Goal: Transaction & Acquisition: Purchase product/service

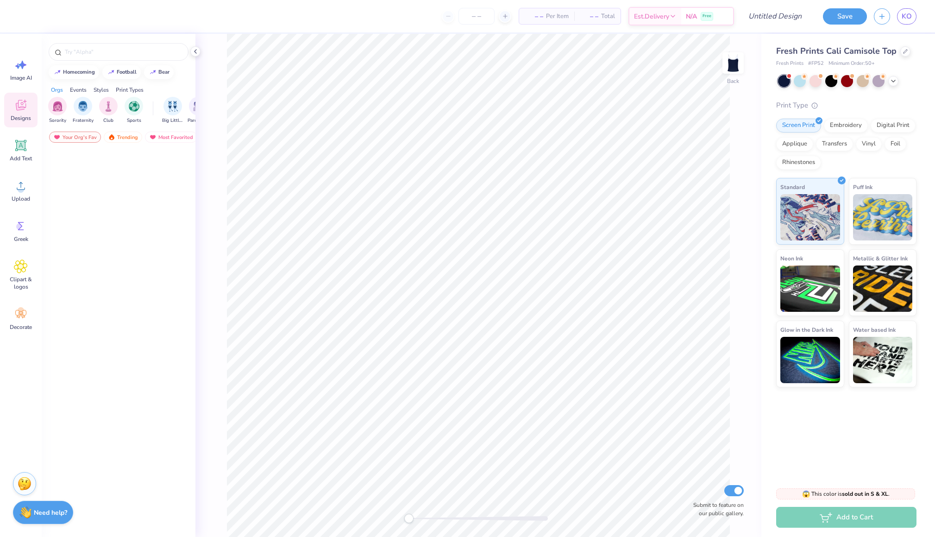
scroll to position [12248, 0]
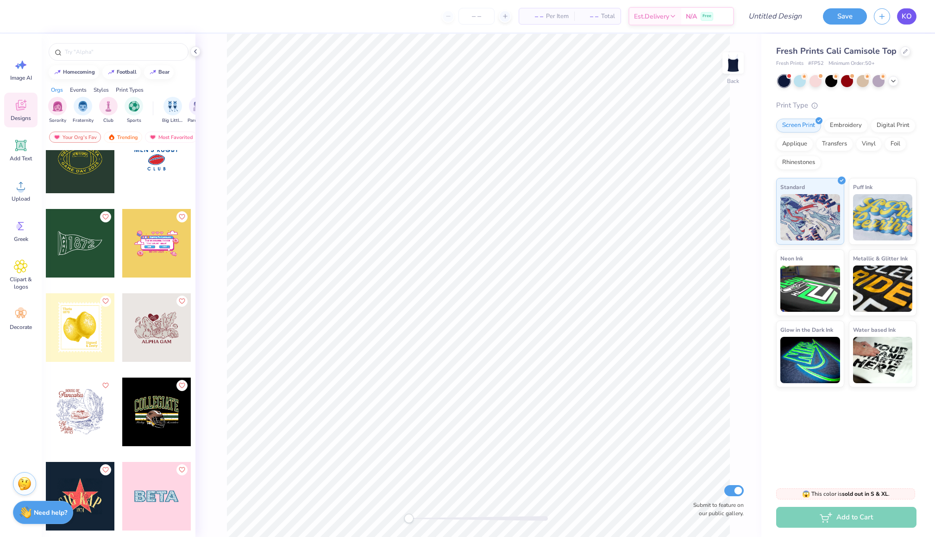
click at [904, 14] on span "KO" at bounding box center [907, 16] width 10 height 11
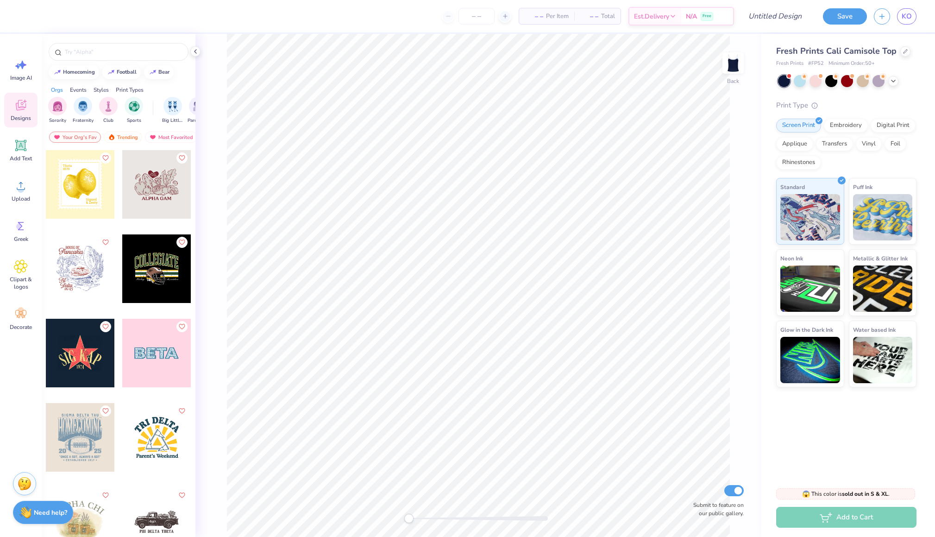
scroll to position [12715, 0]
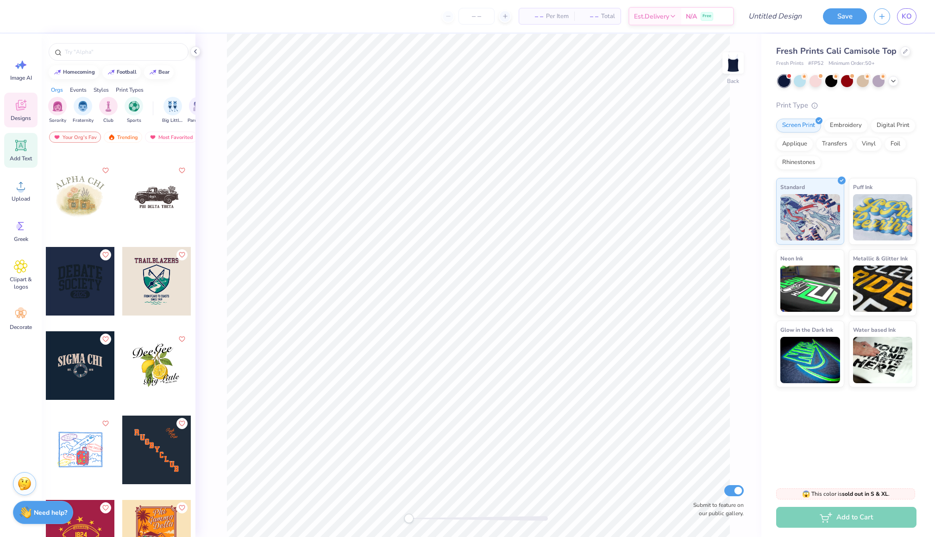
click at [23, 144] on icon at bounding box center [21, 145] width 9 height 9
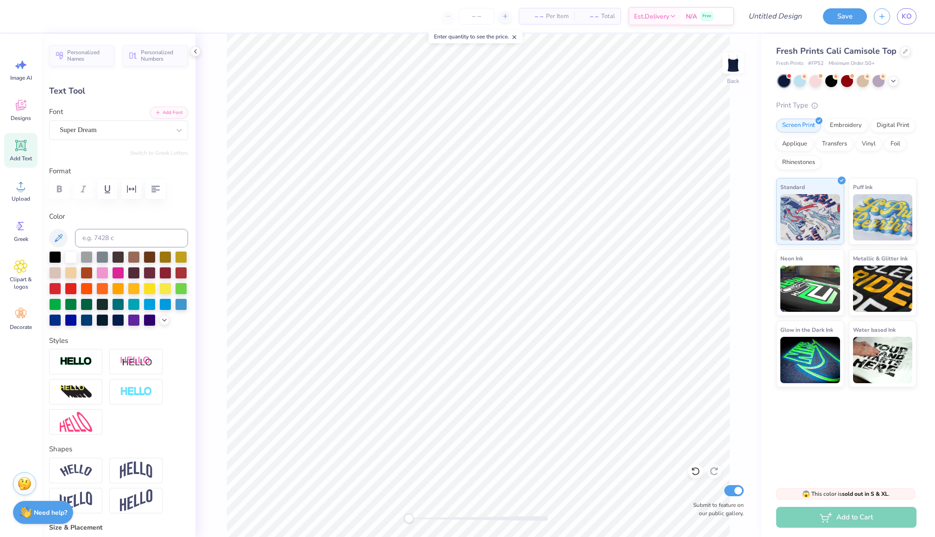
scroll to position [0, 0]
type textarea "Ice Girls"
click at [163, 131] on div "Super Dream" at bounding box center [115, 130] width 112 height 14
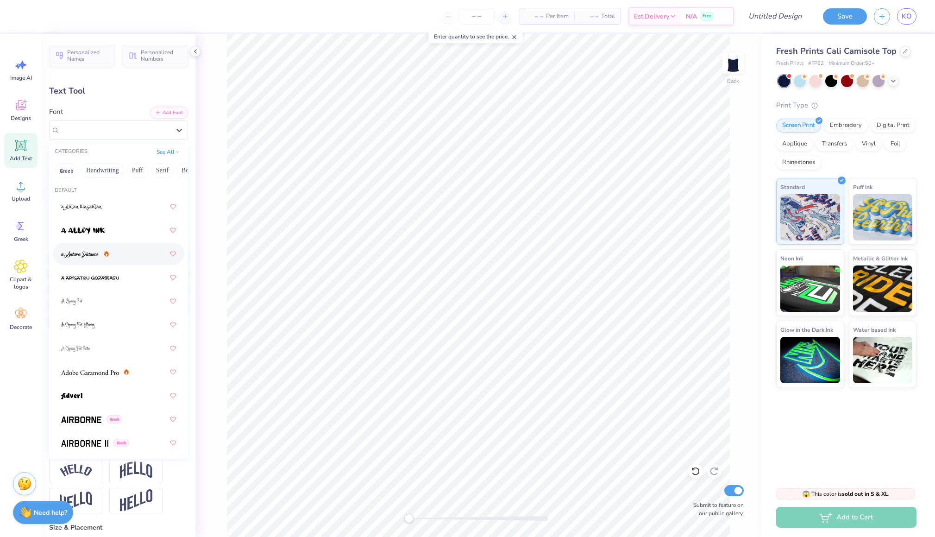
click at [119, 251] on div at bounding box center [118, 253] width 115 height 17
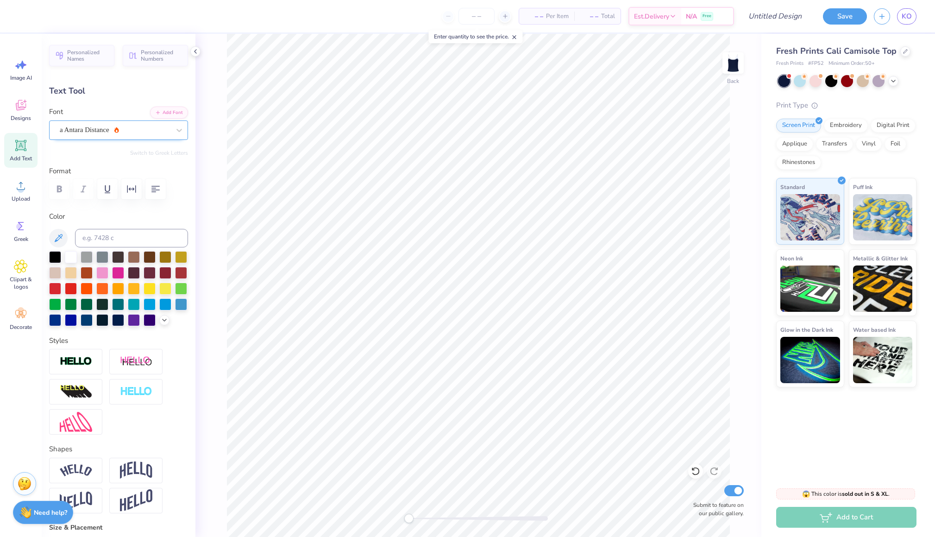
click at [126, 135] on div at bounding box center [115, 130] width 110 height 13
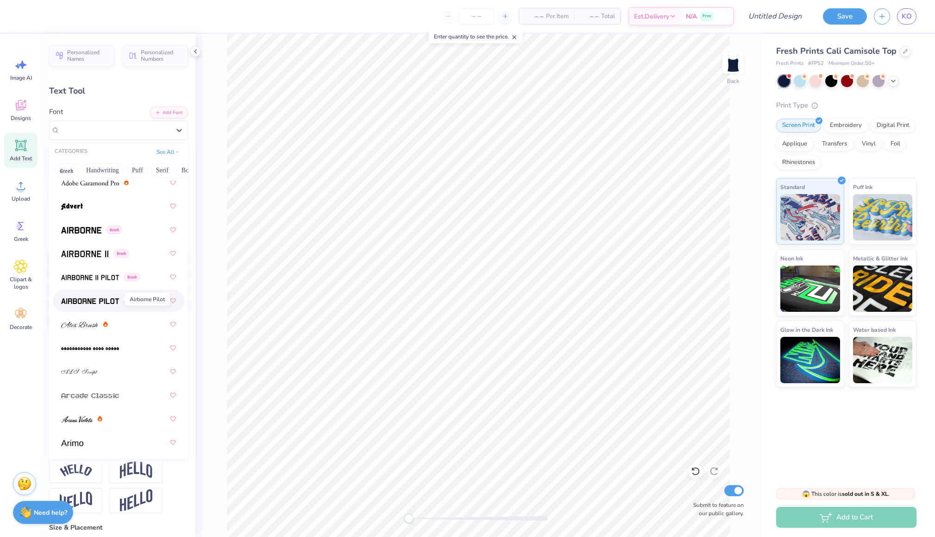
scroll to position [191, 0]
click at [90, 329] on div at bounding box center [118, 322] width 115 height 17
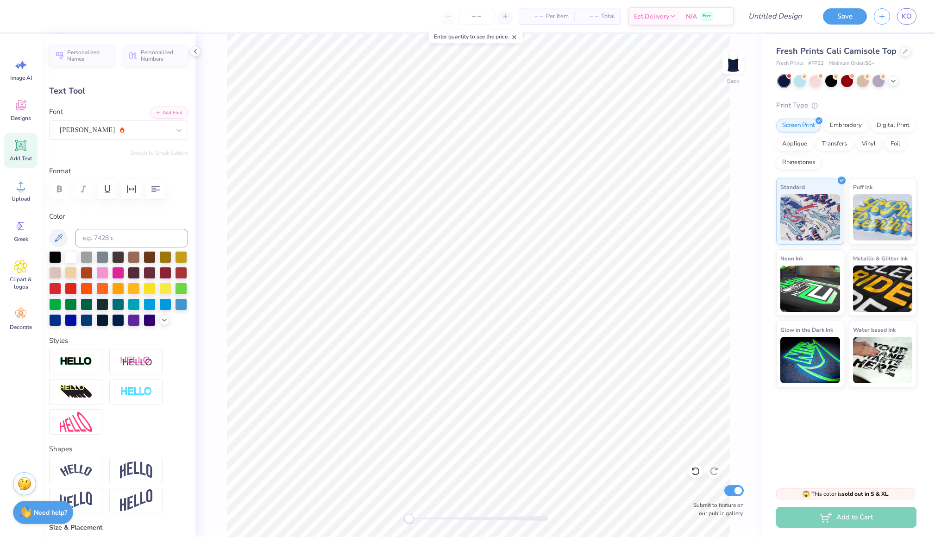
click at [63, 189] on div at bounding box center [118, 189] width 139 height 20
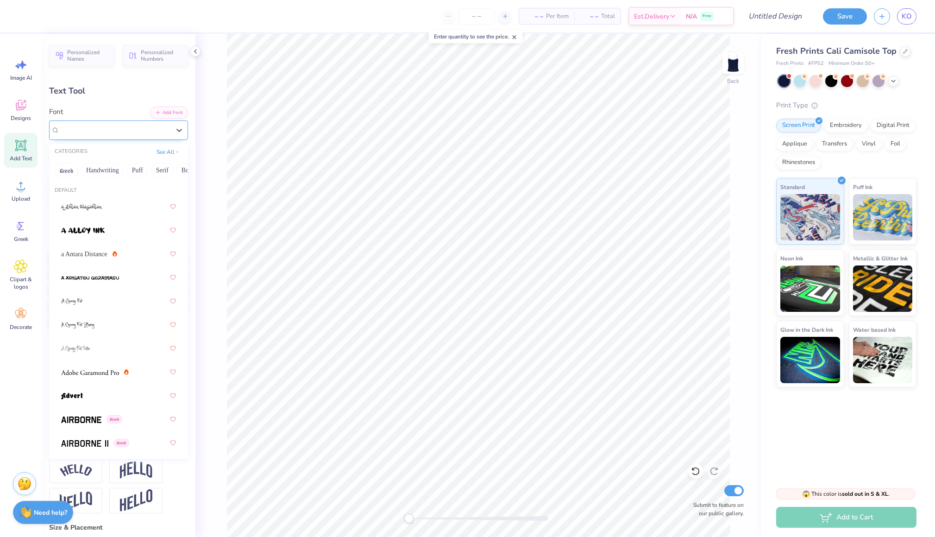
click at [151, 124] on div "Alex Brush" at bounding box center [115, 130] width 112 height 14
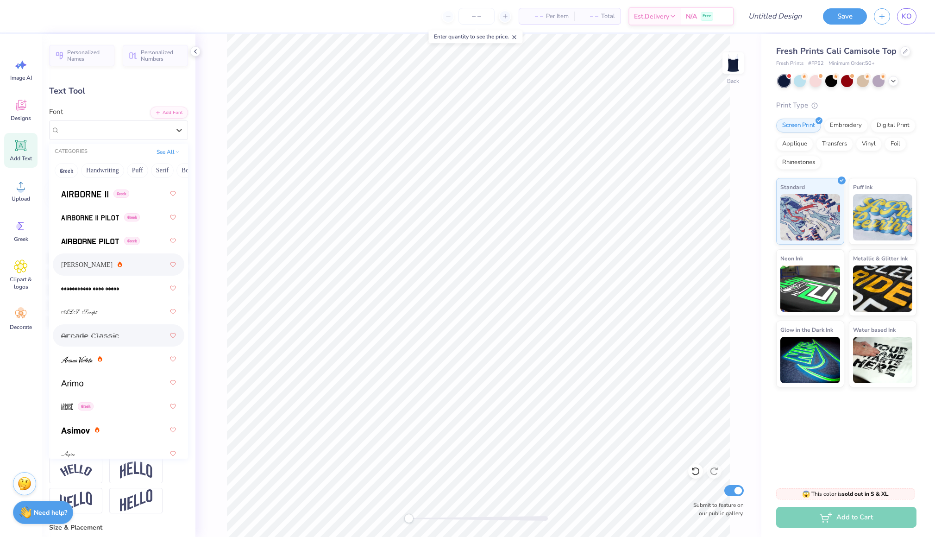
scroll to position [271, 0]
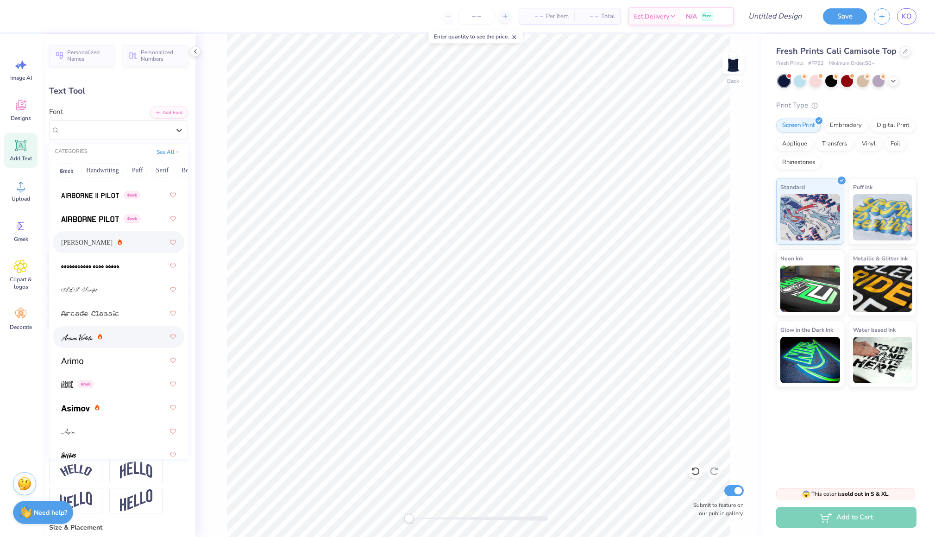
click at [81, 334] on img at bounding box center [76, 337] width 31 height 6
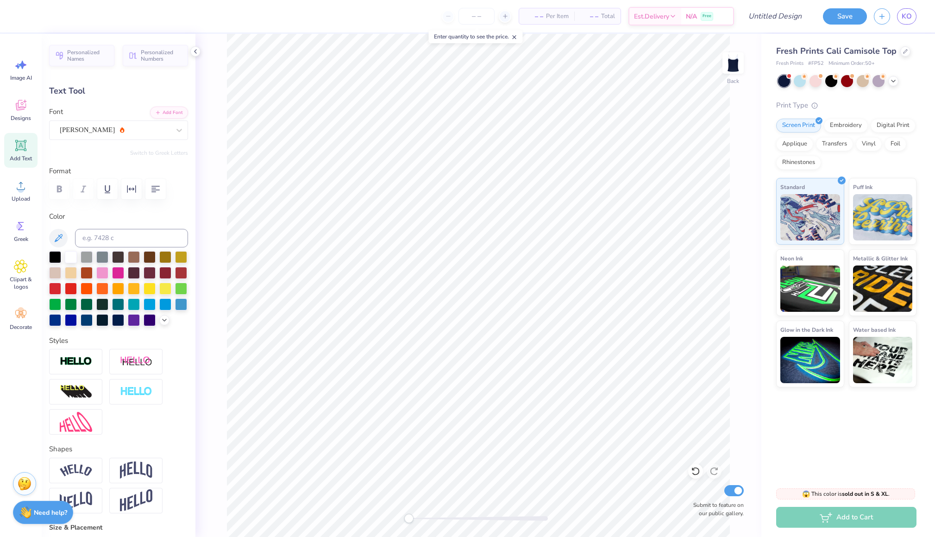
click at [60, 188] on div at bounding box center [118, 189] width 139 height 20
click at [132, 119] on div "Font Ariana Violeta" at bounding box center [118, 123] width 139 height 33
click at [133, 131] on div "Ariana Violeta" at bounding box center [115, 130] width 112 height 14
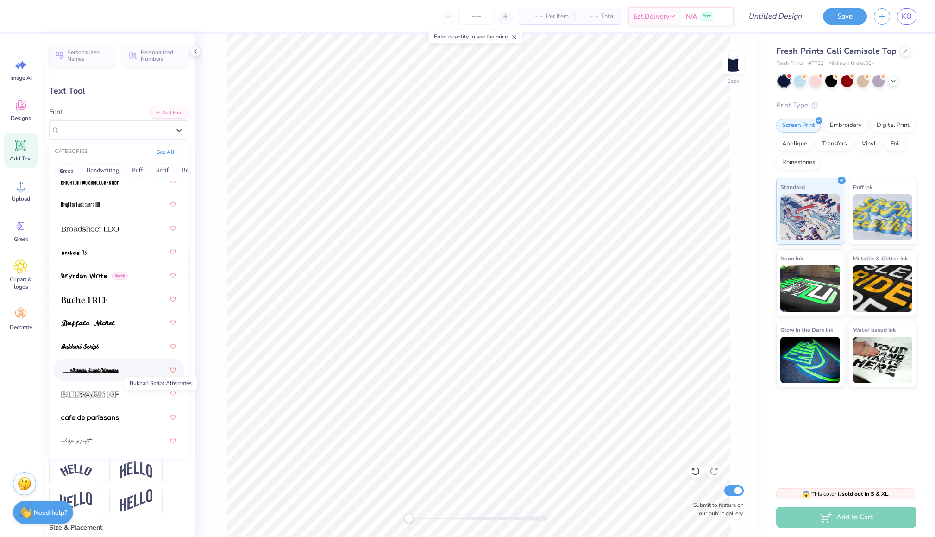
scroll to position [1090, 0]
click at [120, 321] on div at bounding box center [118, 321] width 115 height 17
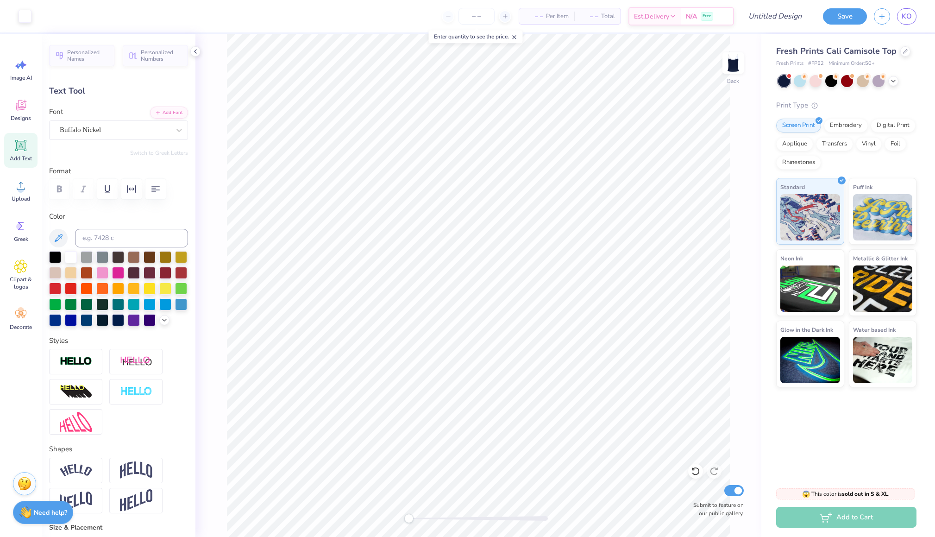
type input "6.11"
type input "1.54"
type input "6.23"
type input "90.0"
type input "2.27"
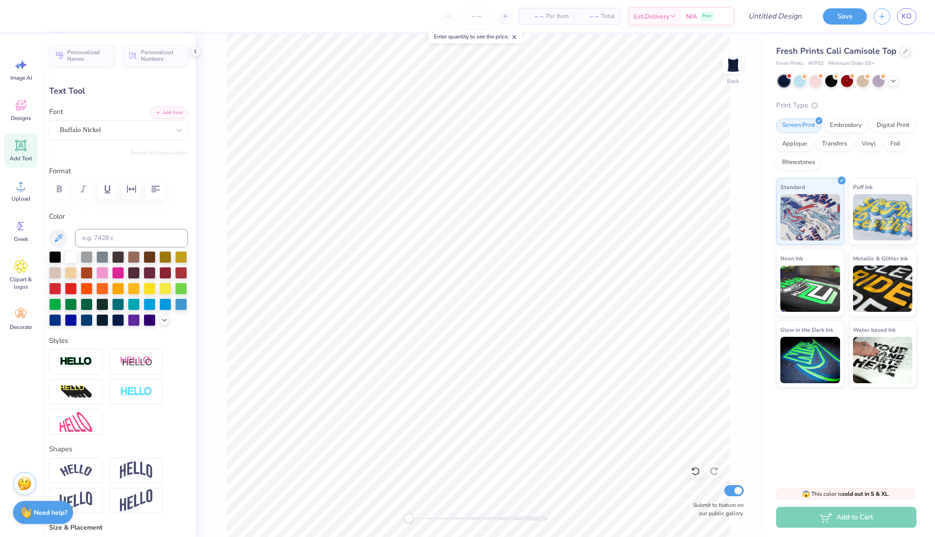
type input "9.03"
type input "1.32"
type input "2.94"
type input "11.68"
click at [121, 132] on div "Buffalo Nickel" at bounding box center [115, 130] width 112 height 14
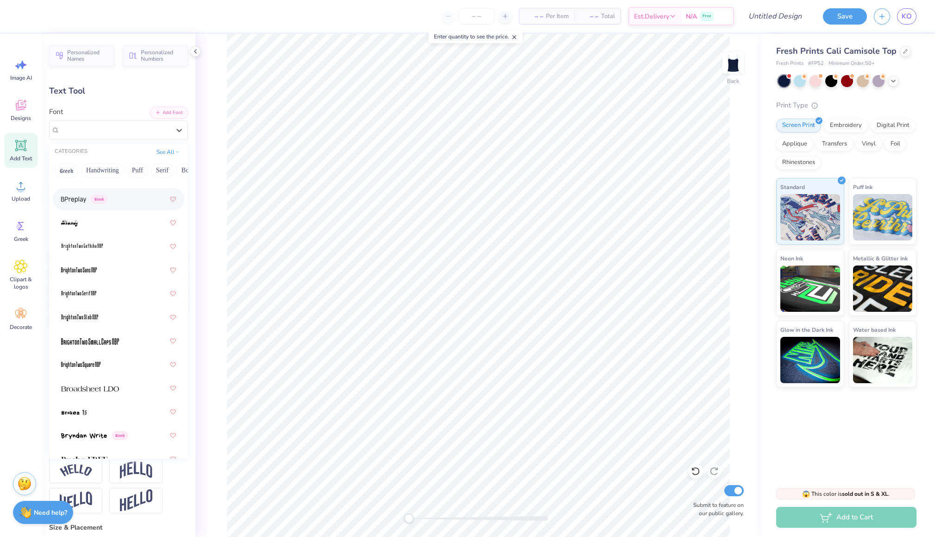
scroll to position [1069, 0]
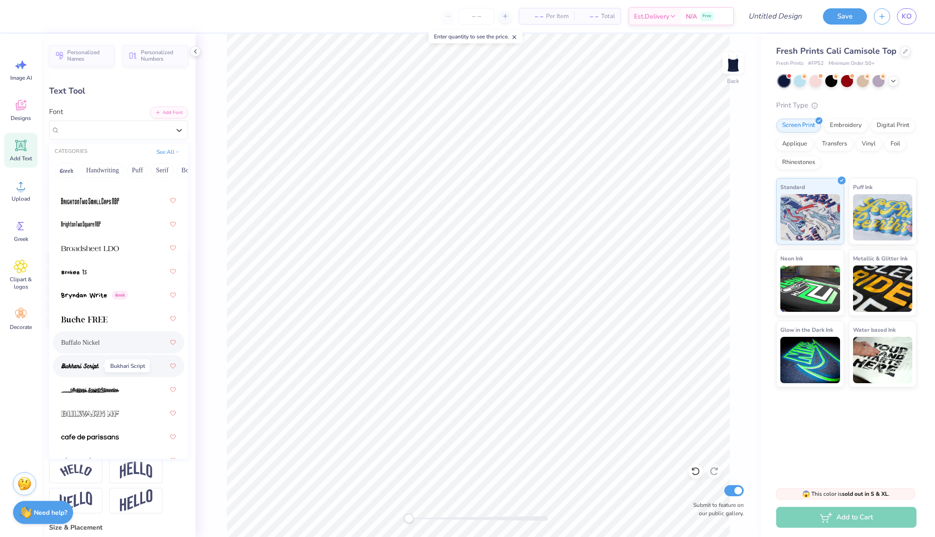
click at [98, 366] on img at bounding box center [80, 366] width 38 height 6
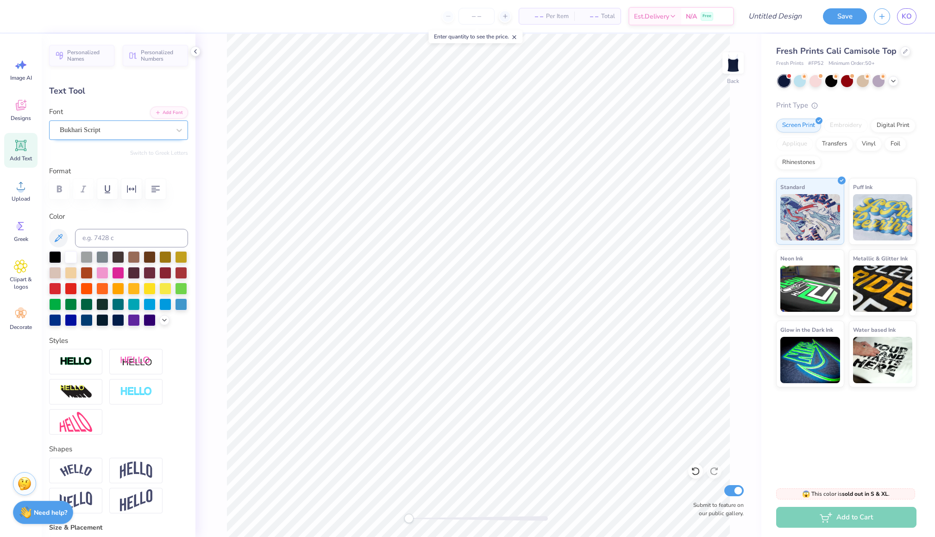
click at [106, 133] on div "Bukhari Script" at bounding box center [115, 130] width 112 height 14
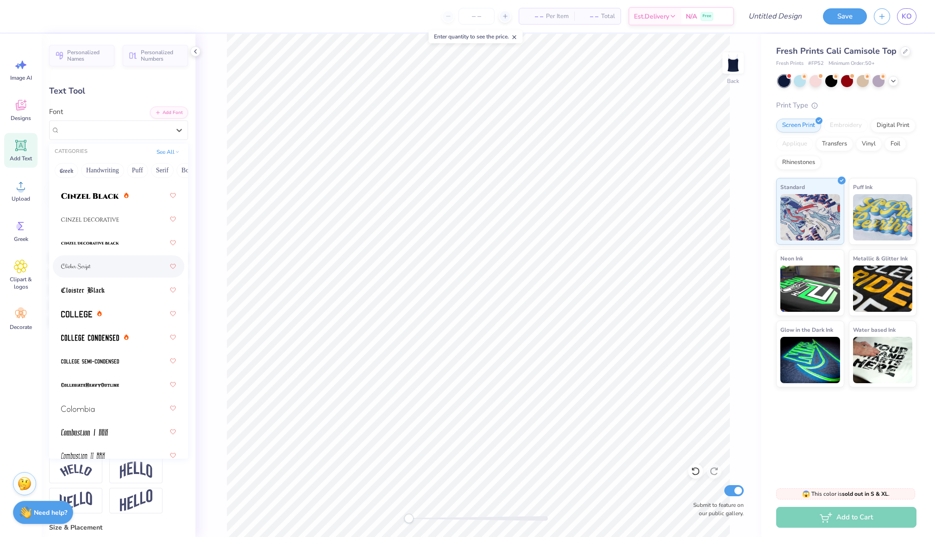
scroll to position [1595, 0]
click at [75, 315] on img at bounding box center [76, 312] width 31 height 6
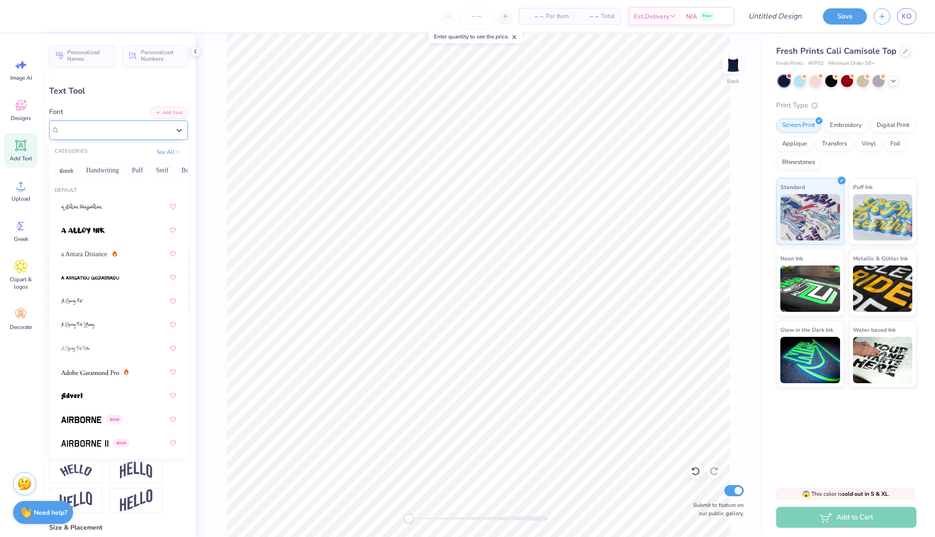
click at [103, 130] on div "College" at bounding box center [115, 130] width 112 height 14
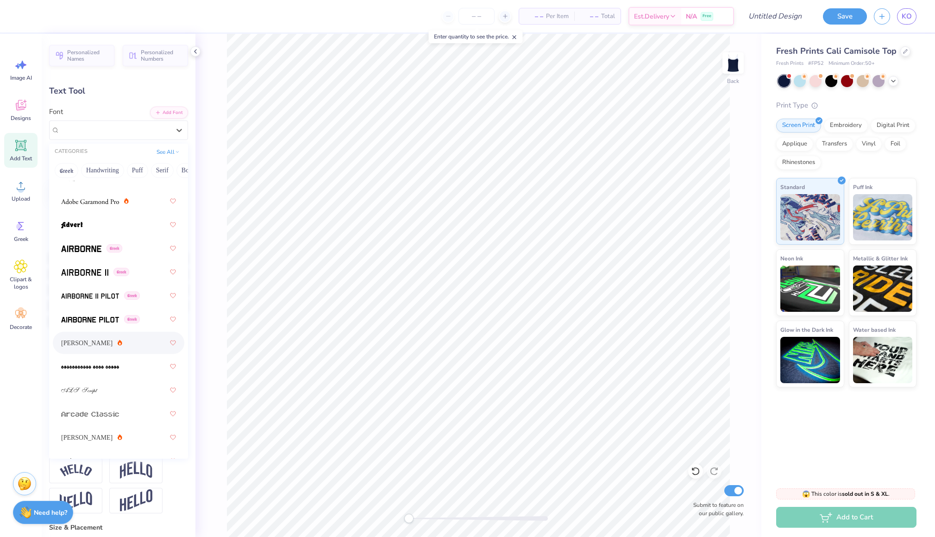
scroll to position [179, 0]
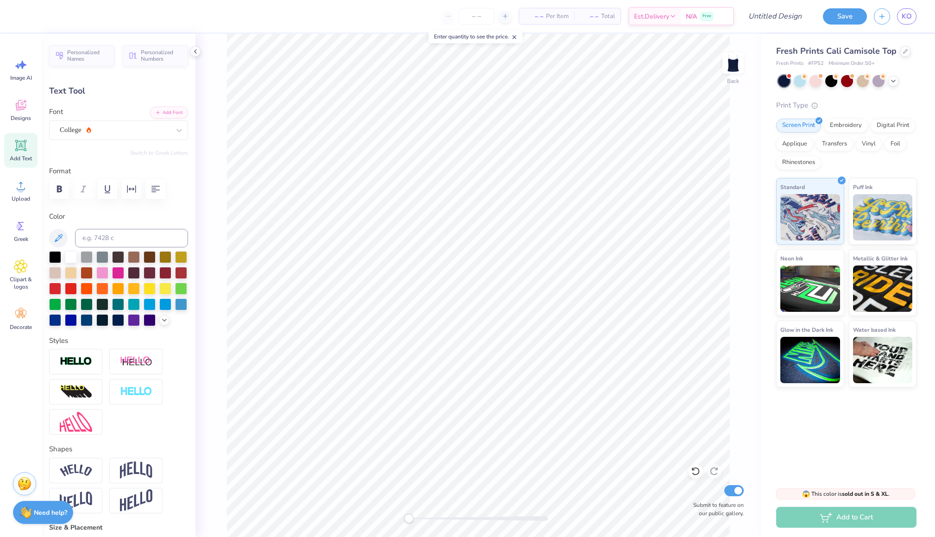
type input "2.06"
type input "11.16"
type input "1.99"
type input "0.0"
click at [102, 136] on div "College" at bounding box center [115, 130] width 112 height 14
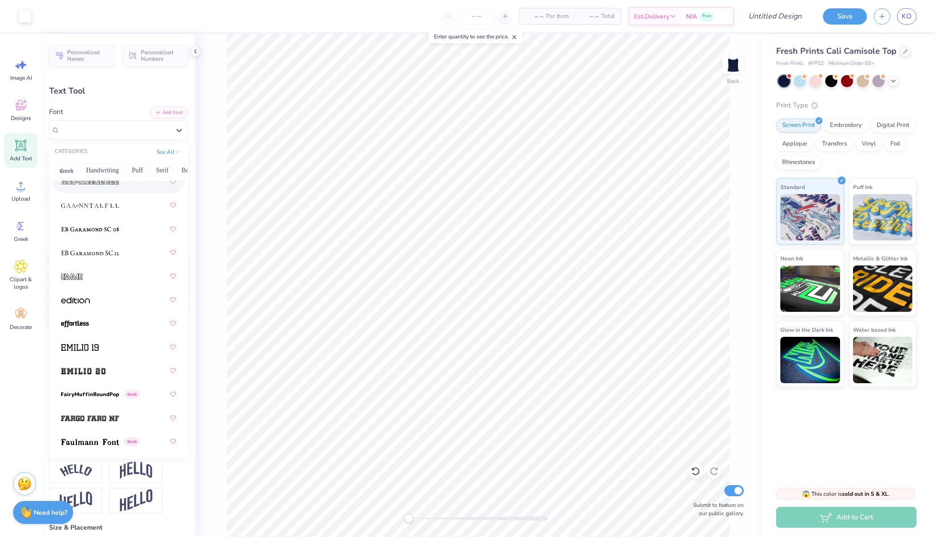
scroll to position [2745, 0]
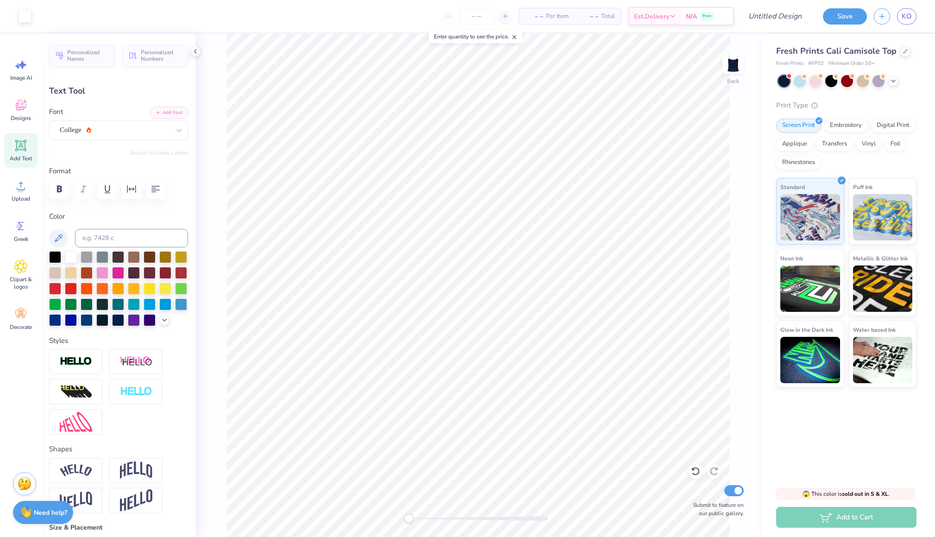
type input "1.87"
click at [113, 131] on div "College" at bounding box center [115, 130] width 112 height 14
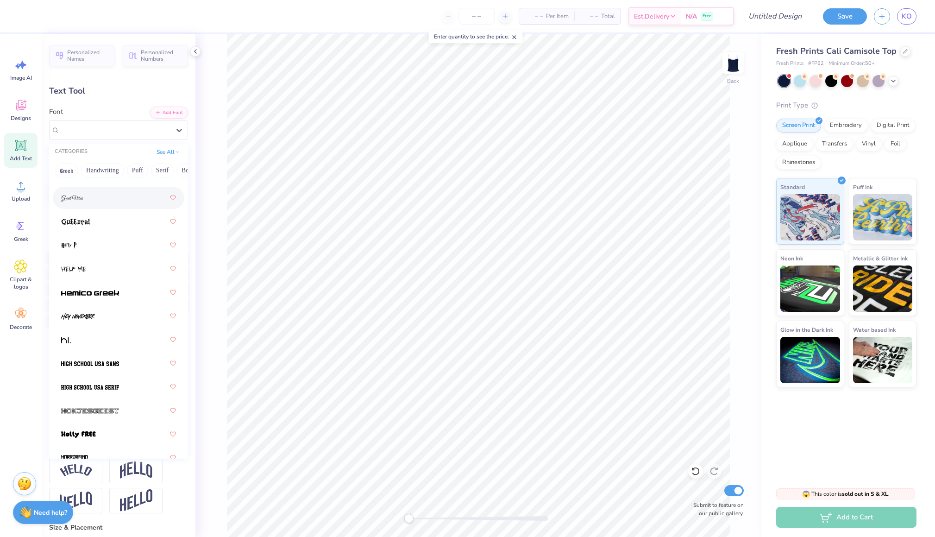
scroll to position [3183, 0]
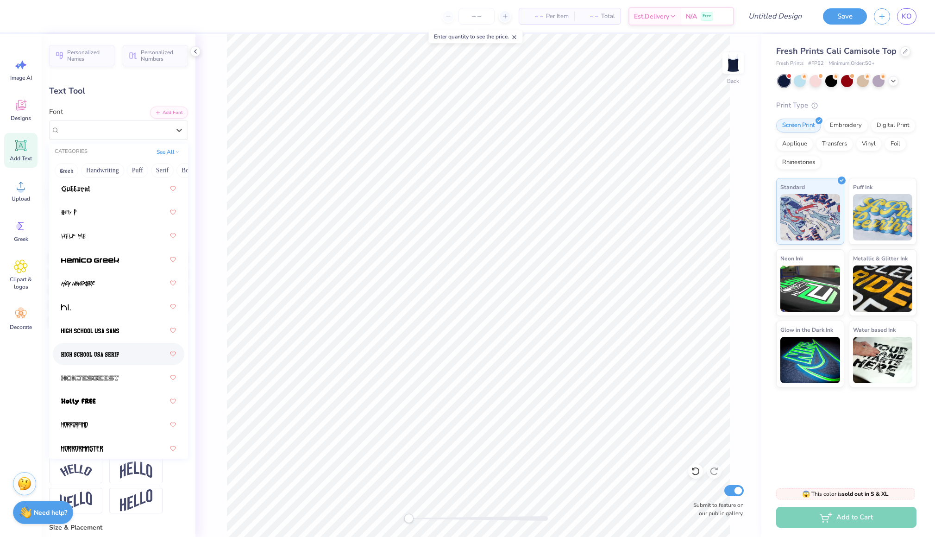
click at [100, 349] on span at bounding box center [90, 354] width 58 height 10
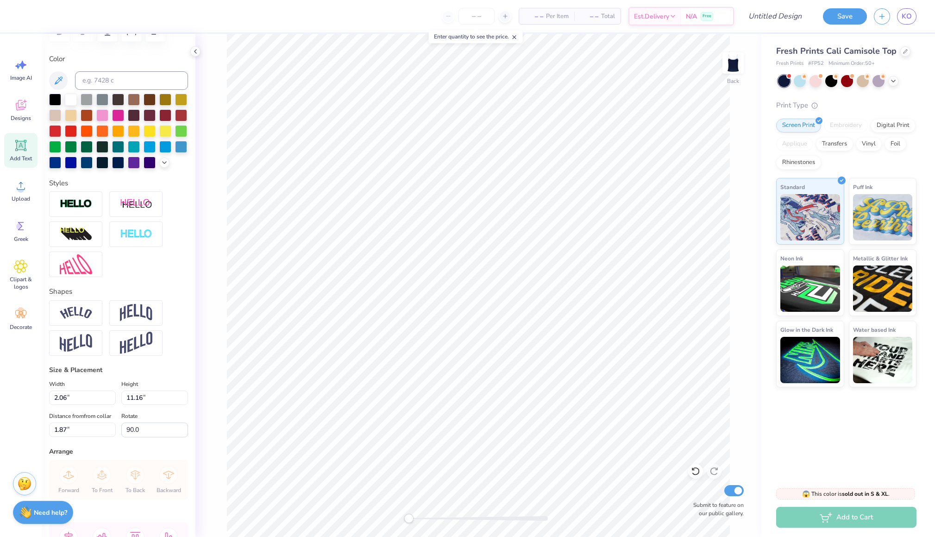
scroll to position [226, 0]
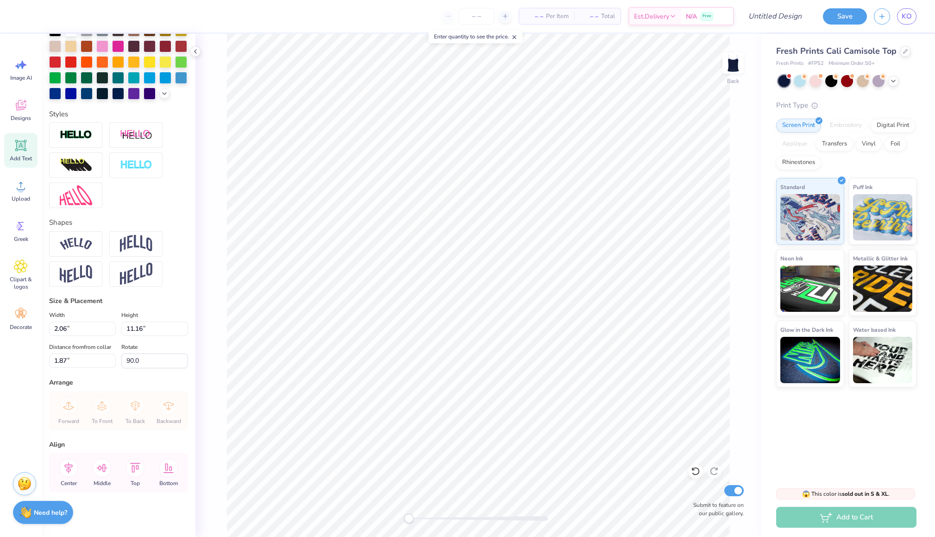
type input "0.0"
click at [18, 112] on div "Designs" at bounding box center [20, 110] width 33 height 35
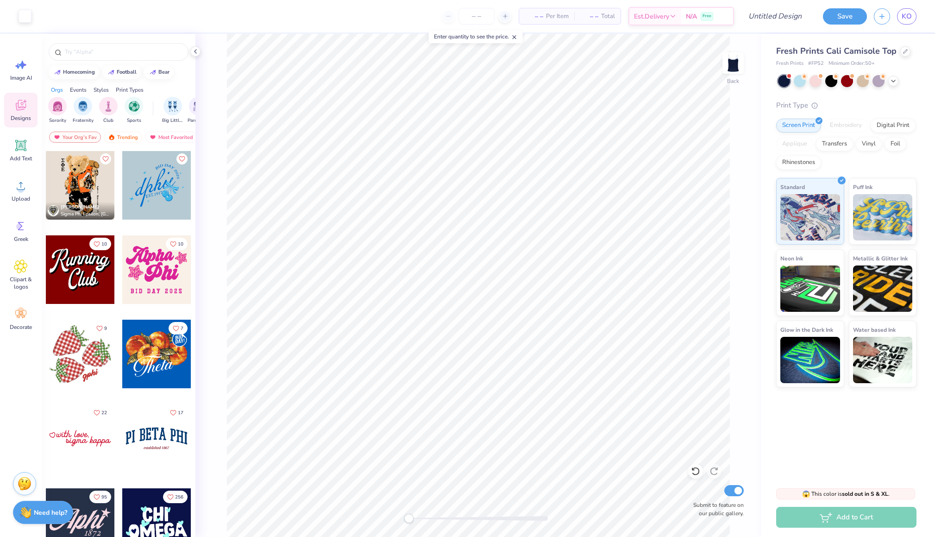
scroll to position [910, 0]
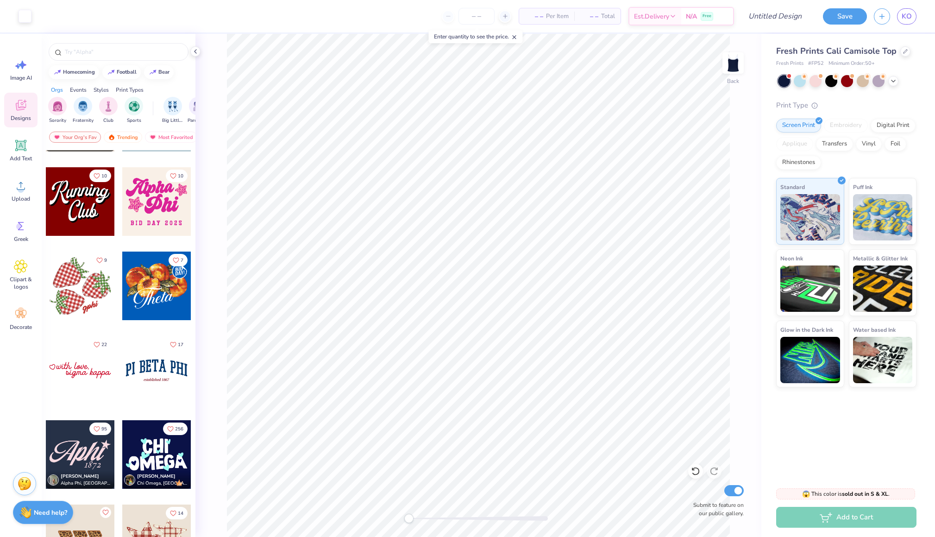
click at [169, 363] on div at bounding box center [156, 370] width 69 height 69
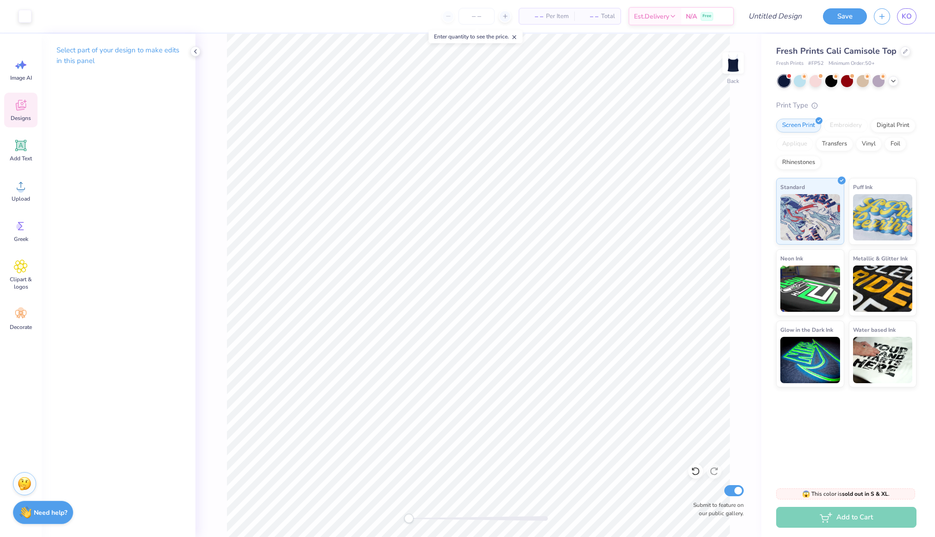
click at [22, 105] on icon at bounding box center [21, 105] width 14 height 14
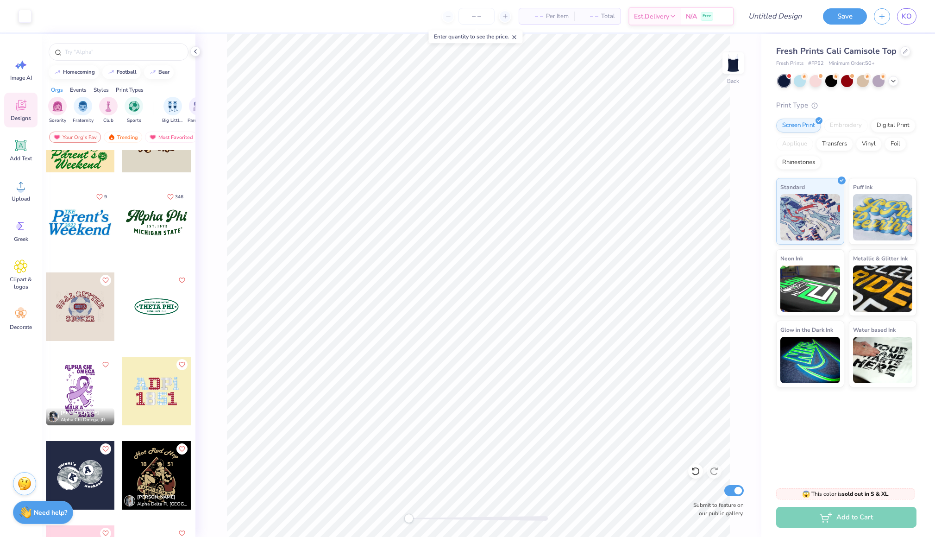
scroll to position [6324, 0]
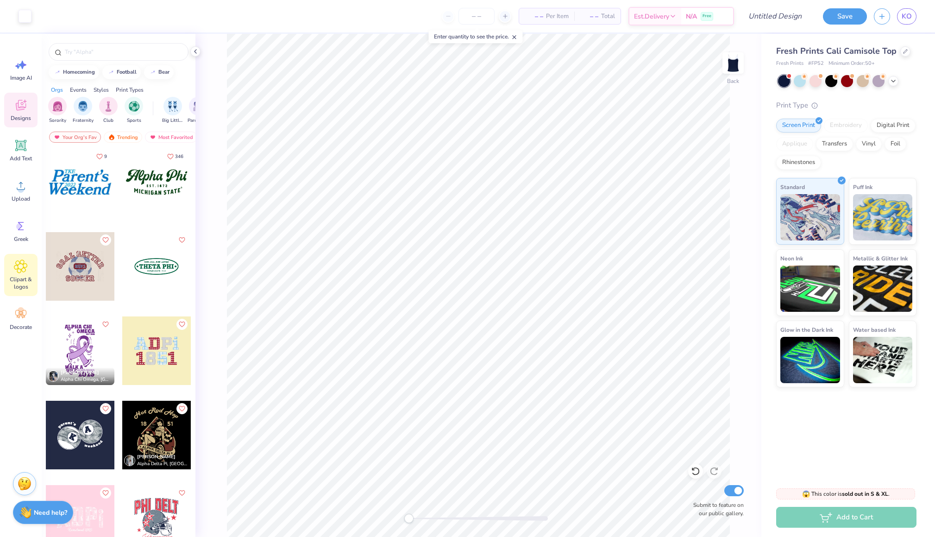
click at [16, 274] on div "Clipart & logos" at bounding box center [20, 275] width 33 height 42
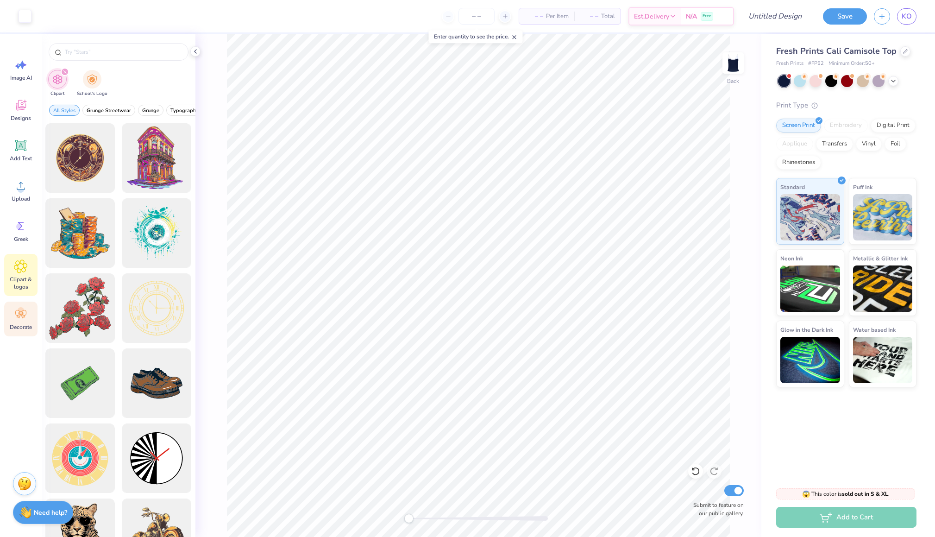
click at [25, 312] on icon at bounding box center [21, 314] width 14 height 14
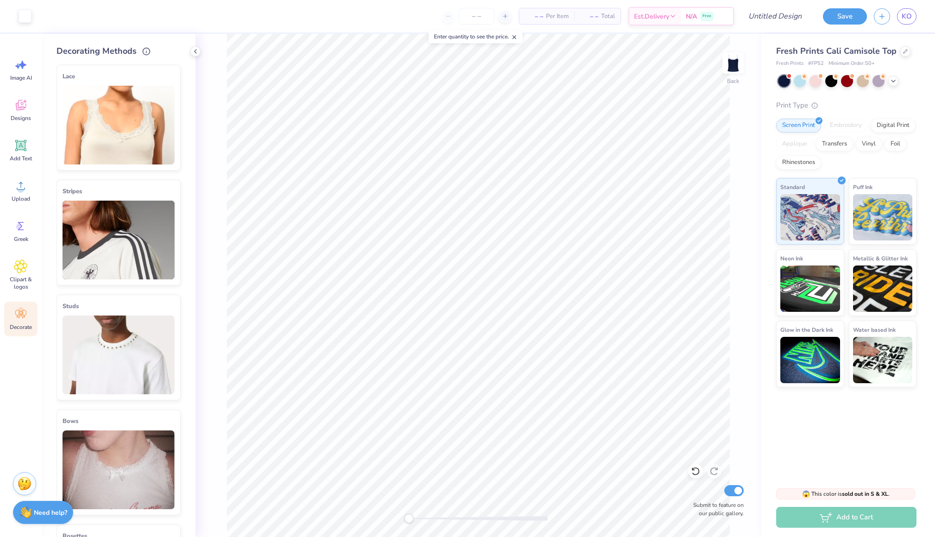
click at [103, 259] on img at bounding box center [119, 240] width 112 height 79
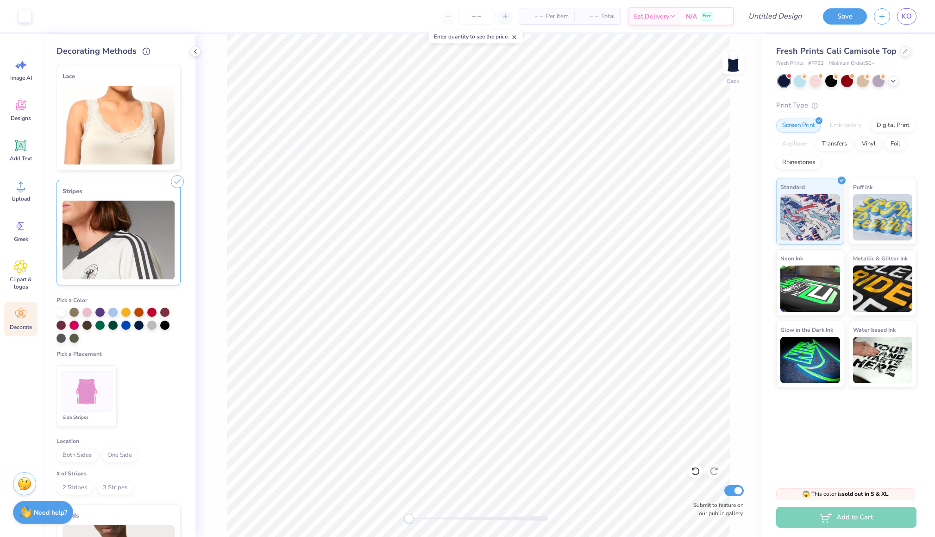
click at [92, 383] on img at bounding box center [86, 391] width 35 height 35
click at [60, 309] on div at bounding box center [61, 311] width 9 height 9
click at [86, 456] on span "Both Sides" at bounding box center [77, 455] width 41 height 14
click at [77, 486] on span "2 Stripes" at bounding box center [75, 488] width 37 height 14
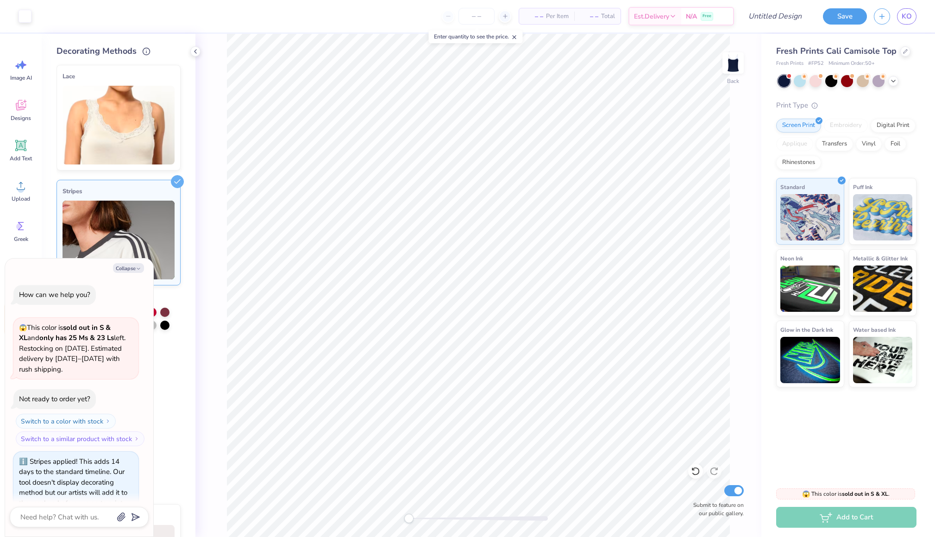
scroll to position [18, 0]
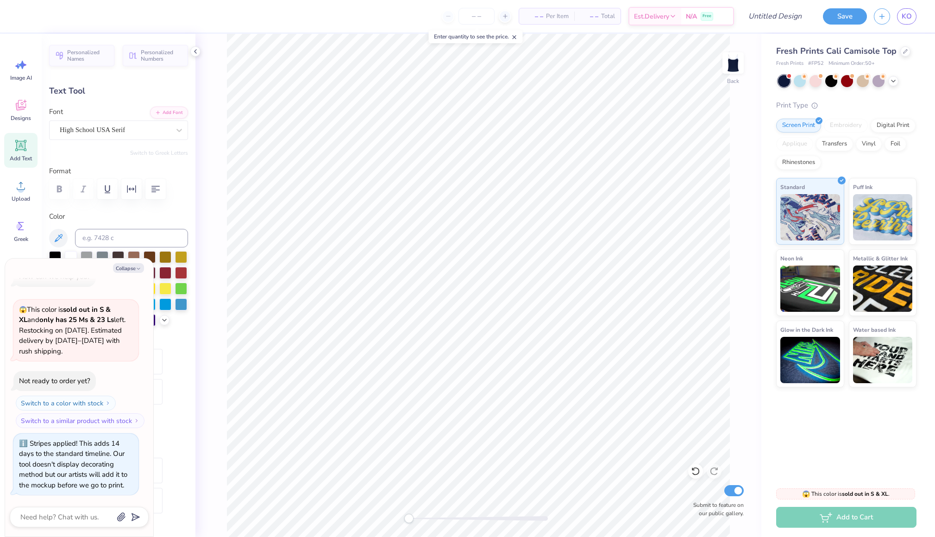
type textarea "x"
type input "0.0"
click at [478, 18] on input "number" at bounding box center [476, 16] width 36 height 17
type input "12"
type textarea "x"
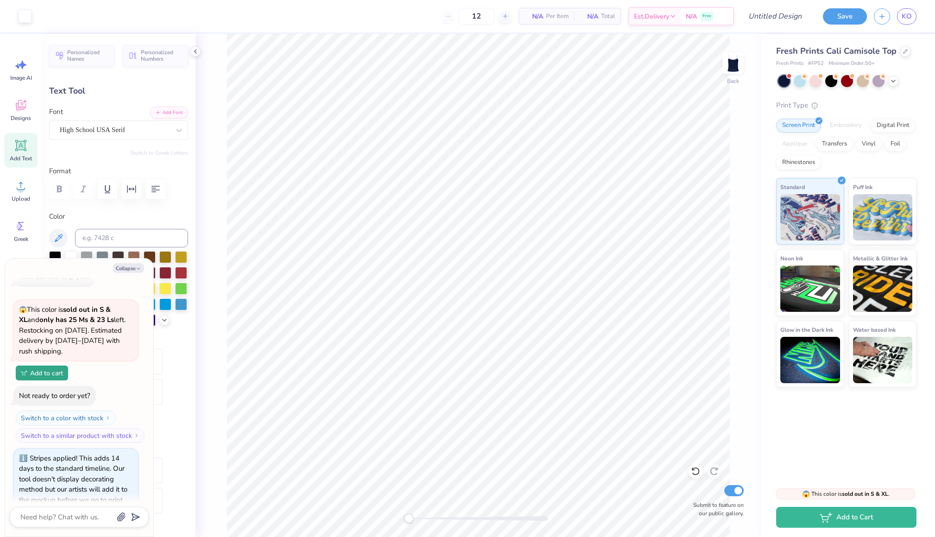
scroll to position [32, 0]
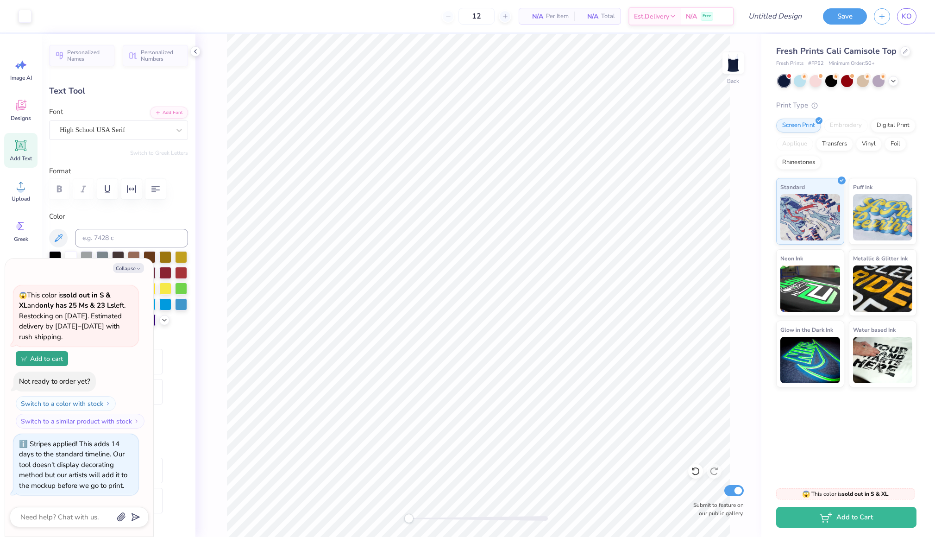
type input "50"
click at [213, 330] on div "Back Submit to feature on our public gallery." at bounding box center [478, 285] width 566 height 503
type textarea "x"
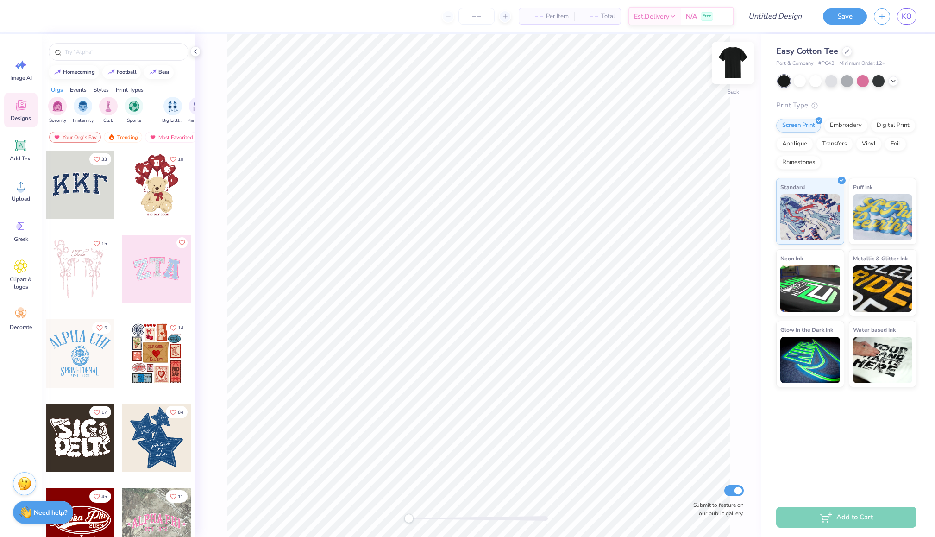
click at [732, 67] on img at bounding box center [733, 62] width 37 height 37
click at [733, 64] on img at bounding box center [733, 62] width 37 height 37
click at [844, 80] on div at bounding box center [847, 80] width 12 height 12
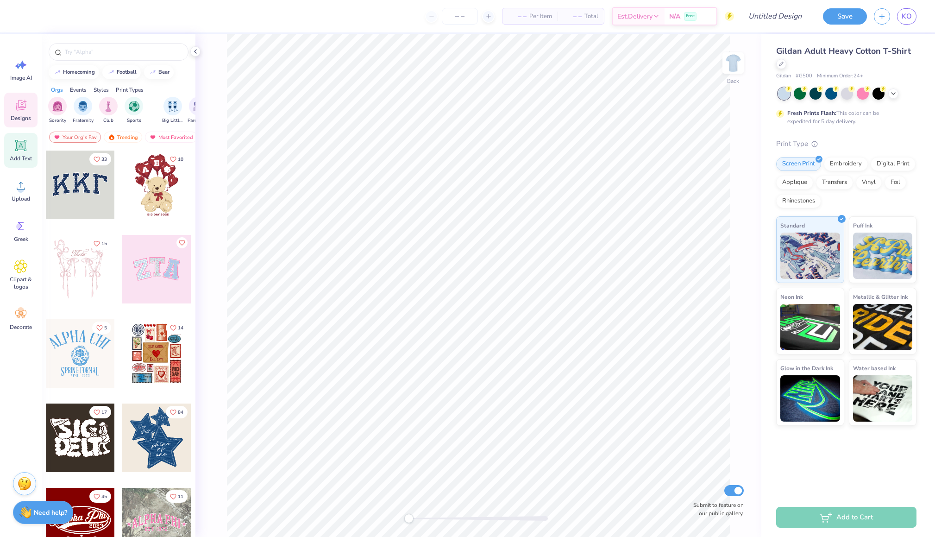
click at [17, 151] on icon at bounding box center [21, 145] width 14 height 14
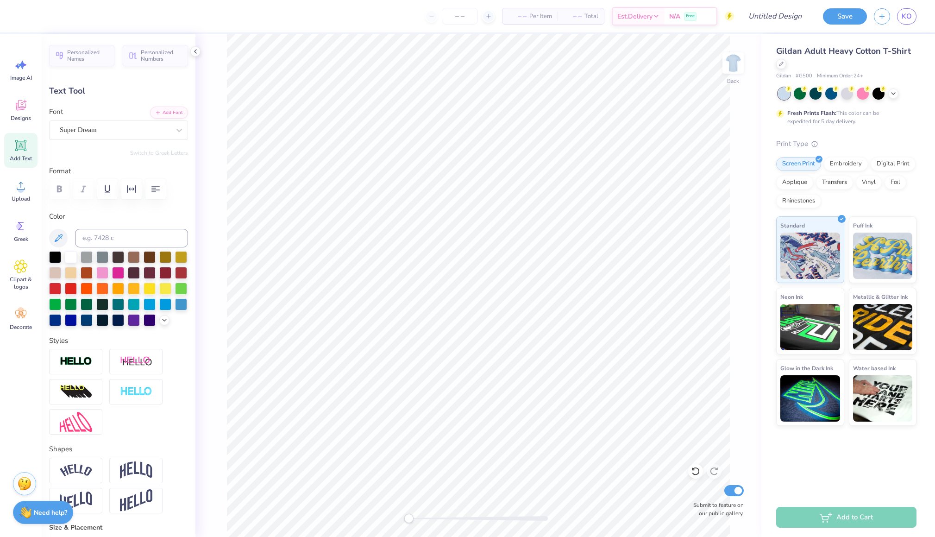
click at [24, 151] on icon at bounding box center [21, 145] width 14 height 14
type textarea "T"
type textarea "ILLINI ICE GIRLS"
click at [128, 470] on img at bounding box center [136, 470] width 32 height 18
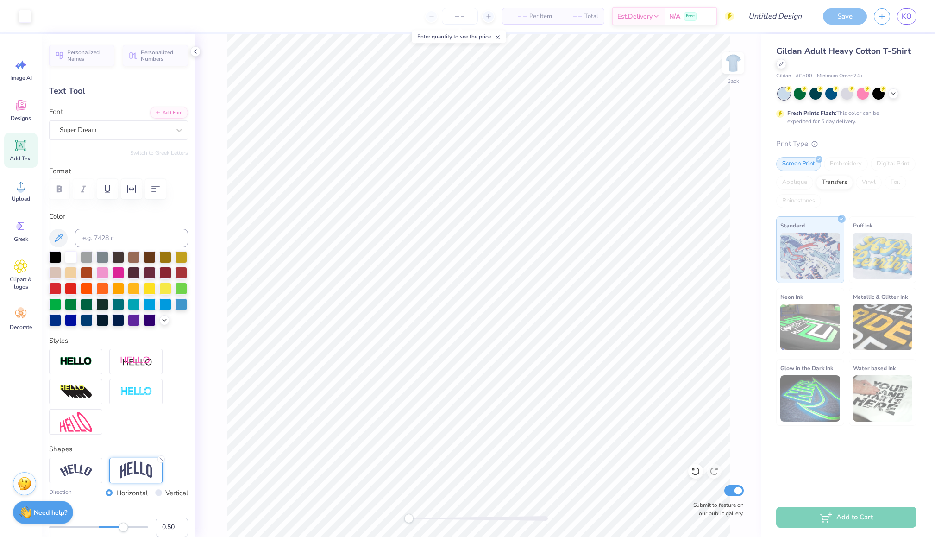
type input "15.02"
type input "4.37"
type input "11.06"
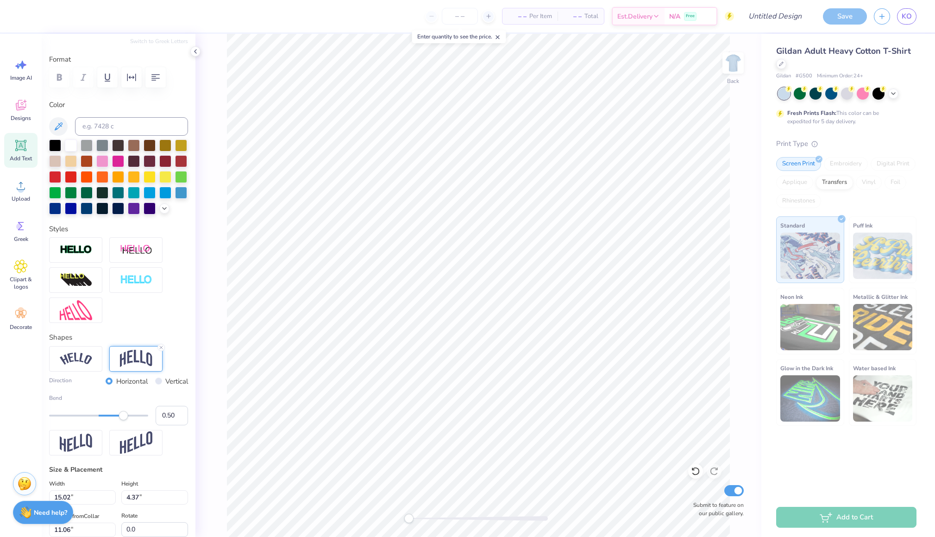
scroll to position [114, 0]
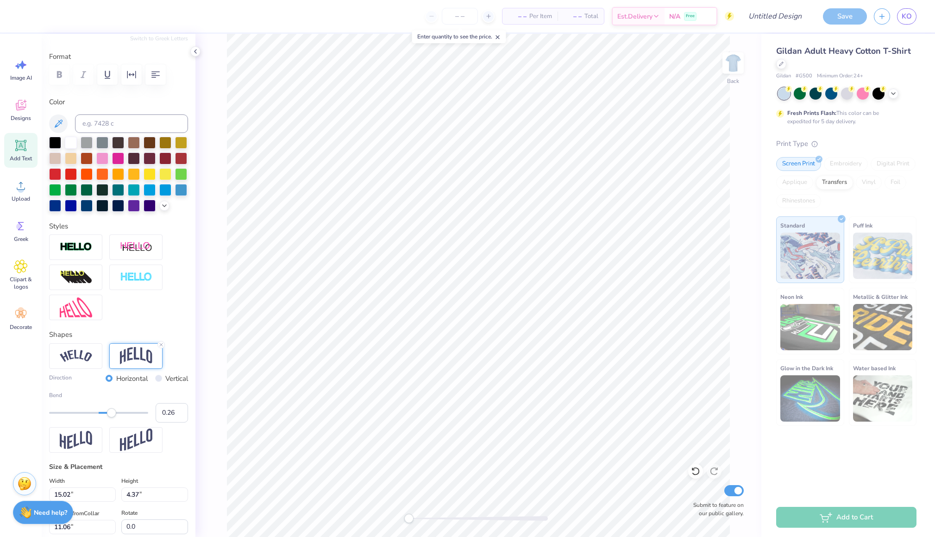
type input "0.25"
drag, startPoint x: 125, startPoint y: 414, endPoint x: 111, endPoint y: 414, distance: 13.9
click at [111, 414] on div "Accessibility label" at bounding box center [111, 412] width 9 height 9
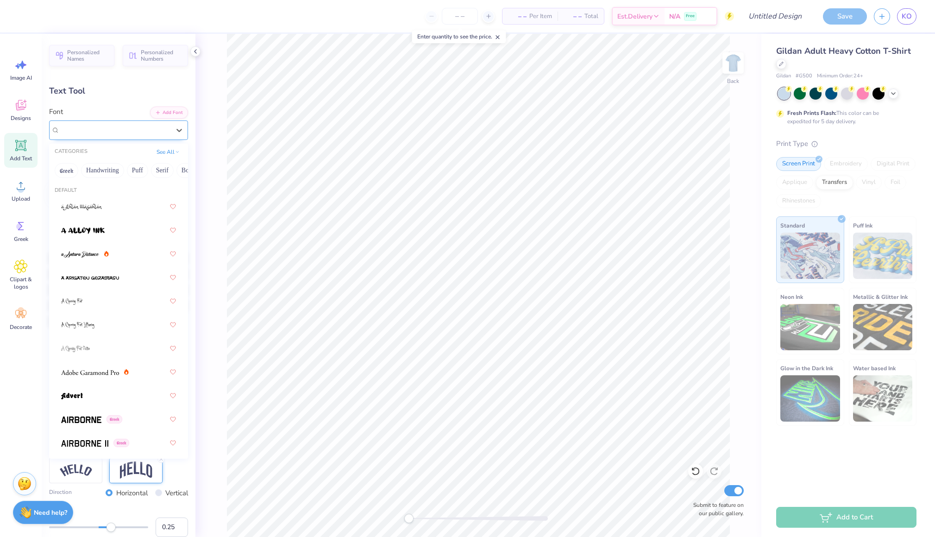
click at [94, 127] on div "Super Dream" at bounding box center [115, 130] width 112 height 14
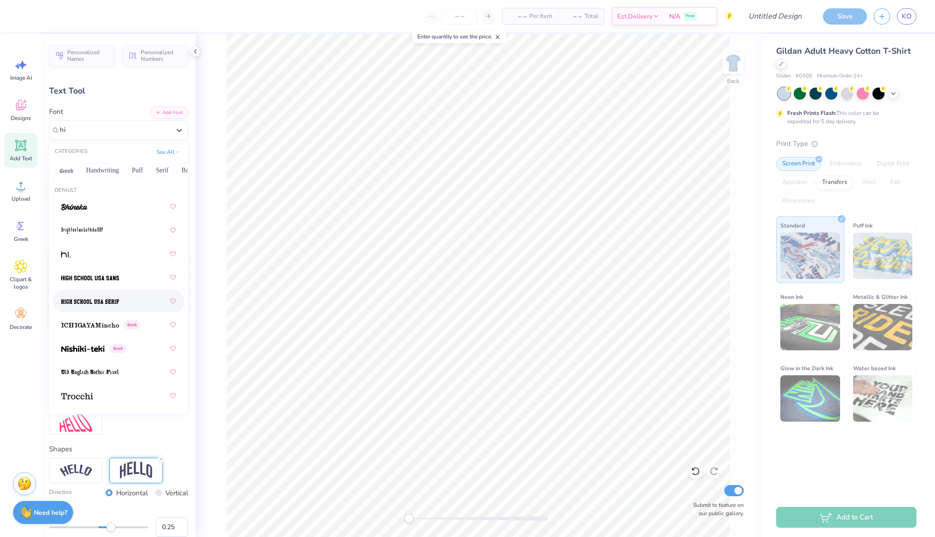
click at [77, 298] on img at bounding box center [90, 301] width 58 height 6
type input "hi"
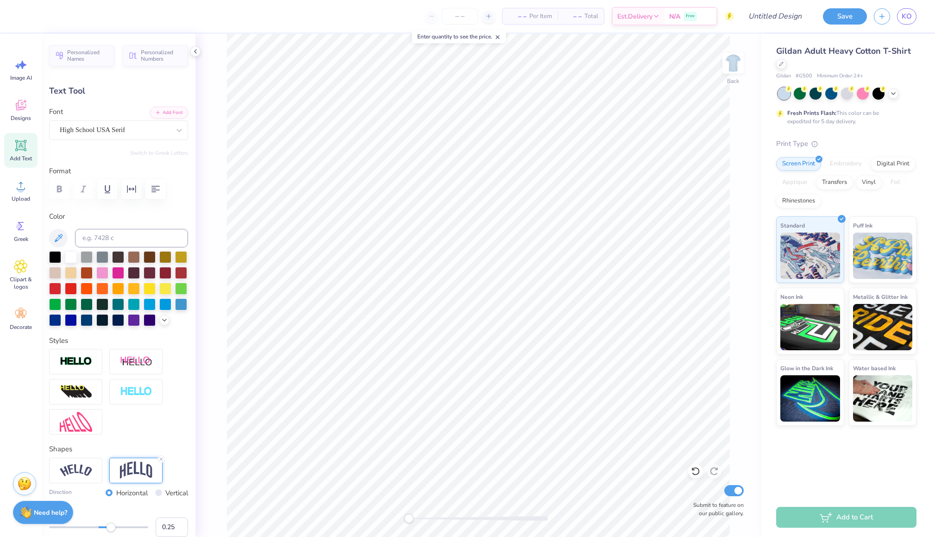
scroll to position [0, 0]
type textarea "ICE GIRLS"
type input "8.51"
type input "2.43"
type input "4.27"
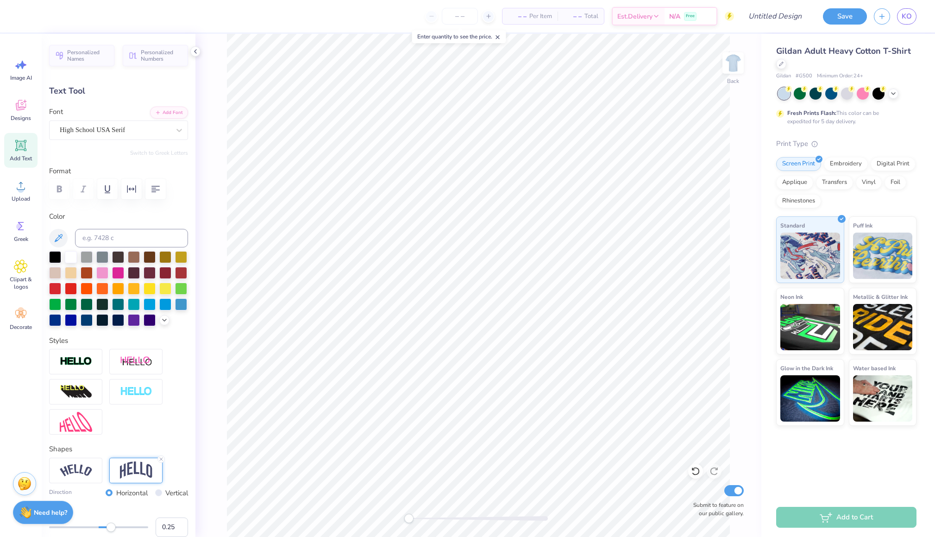
scroll to position [0, 0]
type textarea "ILLINI ICE GIRLS"
type input "14.53"
type input "3.03"
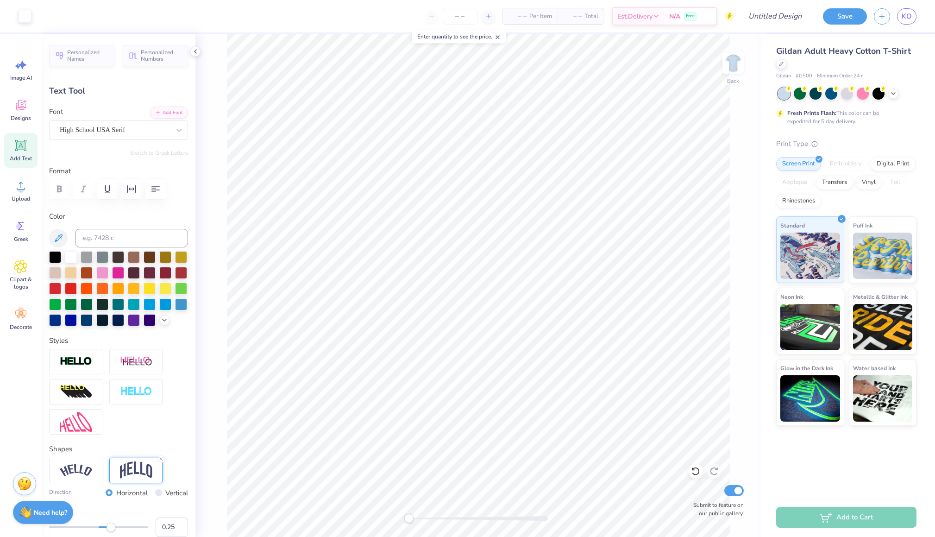
type input "3.88"
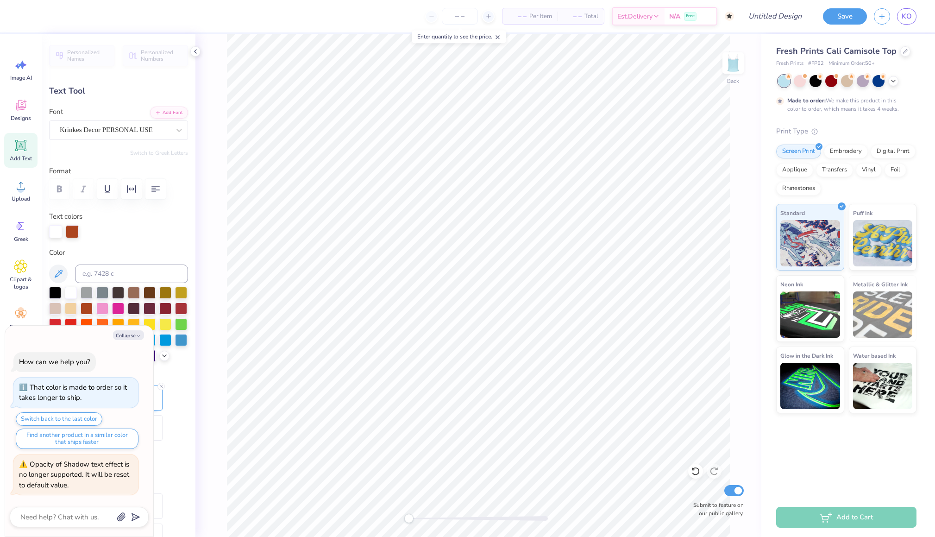
type textarea "x"
type textarea "Alpha"
type textarea "x"
type textarea "Alpha"
type textarea "x"
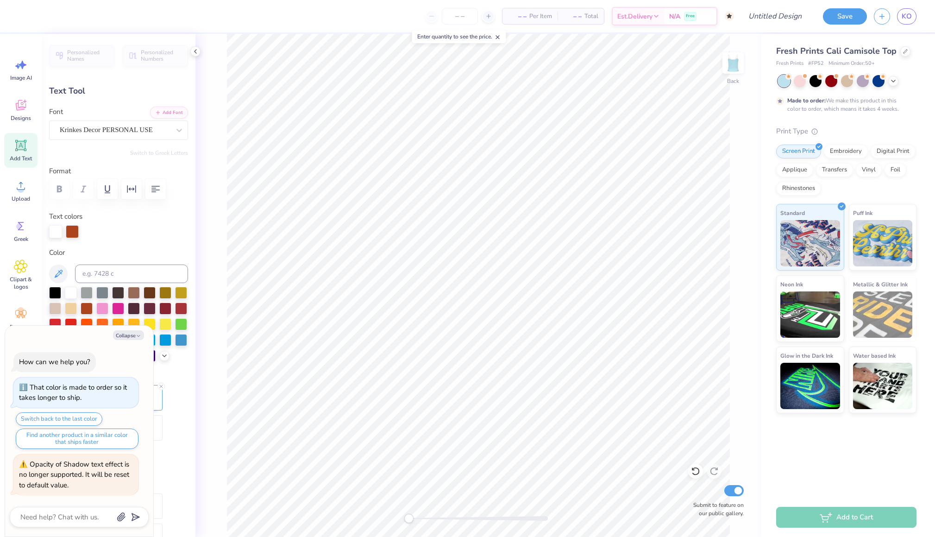
type textarea "Alph"
type textarea "x"
type textarea "Alp"
type textarea "x"
type textarea "Al"
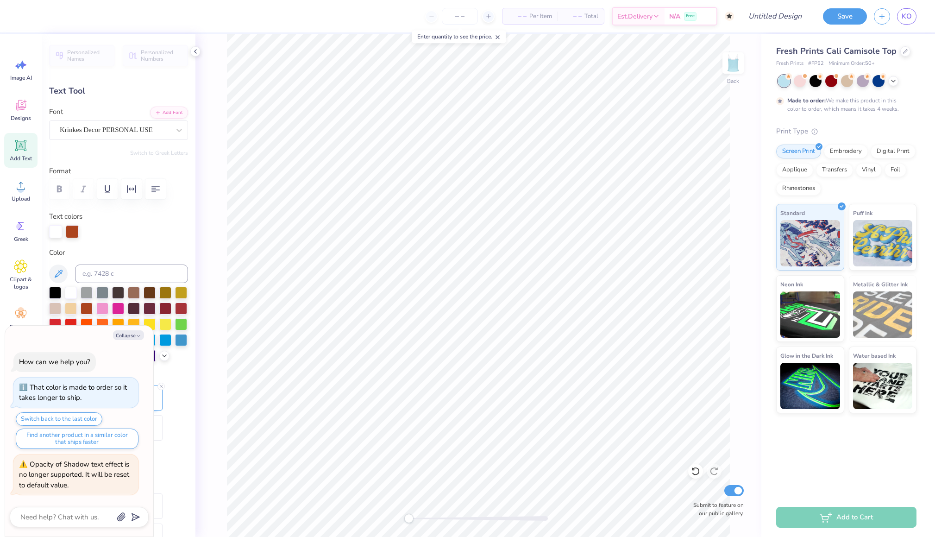
type textarea "x"
type textarea "A"
type textarea "x"
type textarea "I"
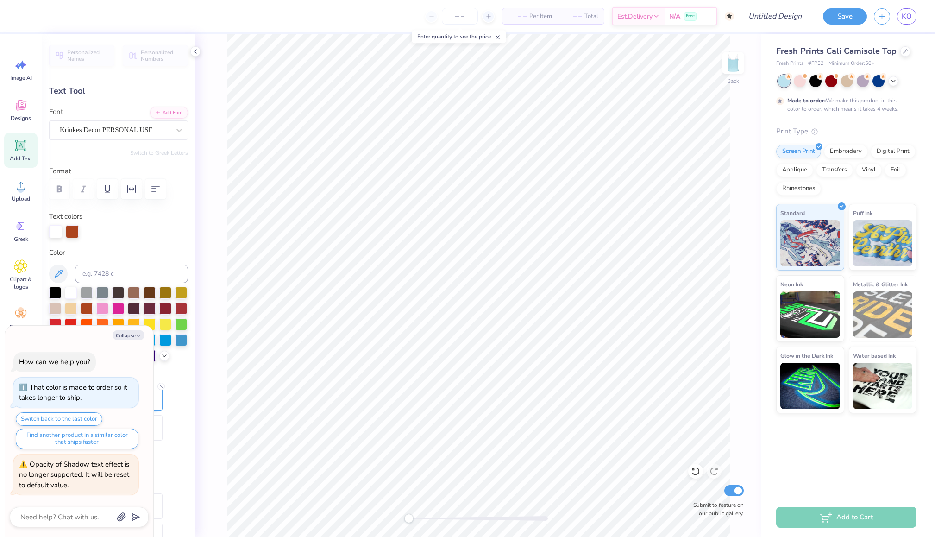
type textarea "x"
type textarea "Ic"
type textarea "x"
type textarea "Ice"
type textarea "x"
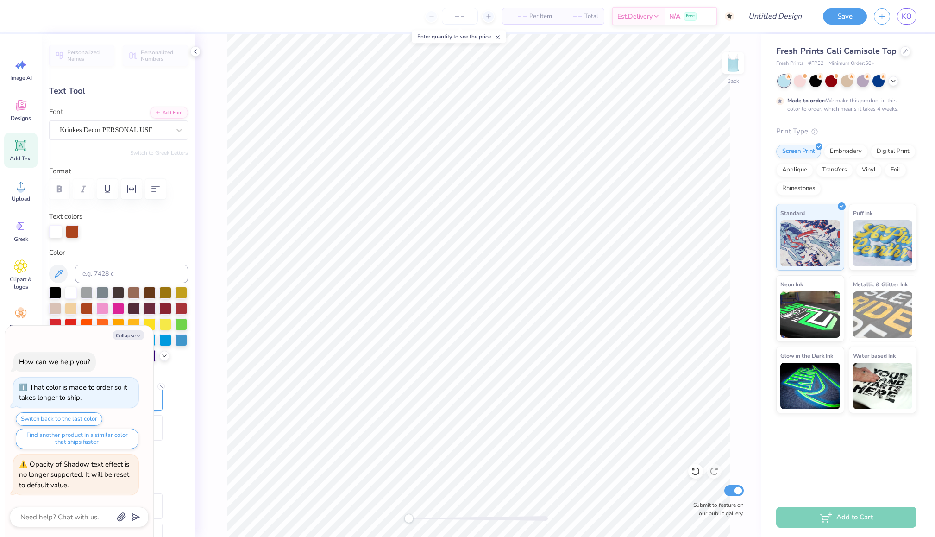
type textarea "Ice"
type textarea "x"
type textarea "Ice"
type textarea "x"
type textarea "Ic"
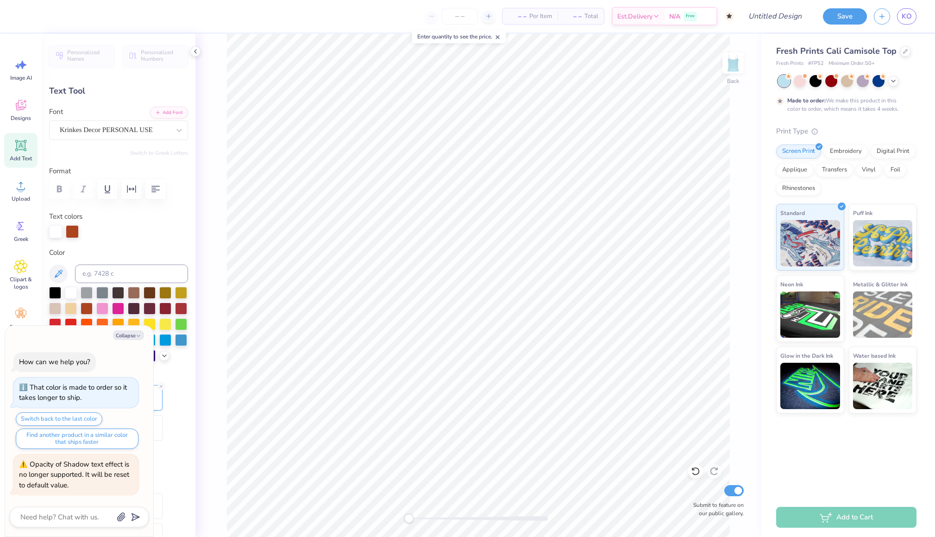
type textarea "x"
type textarea "I"
type textarea "x"
type textarea "Il"
type textarea "x"
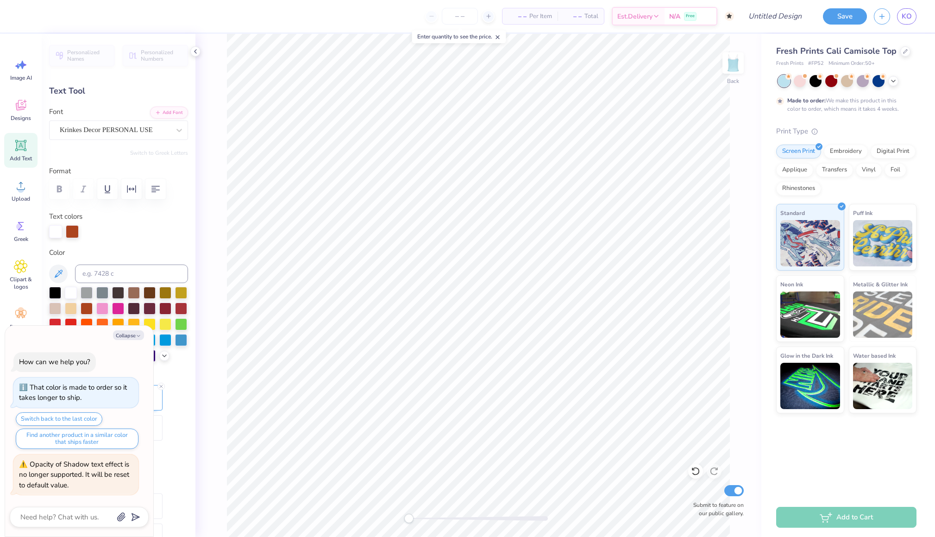
type textarea "Ill"
type textarea "x"
type textarea "Illi"
type textarea "x"
type textarea "Illin"
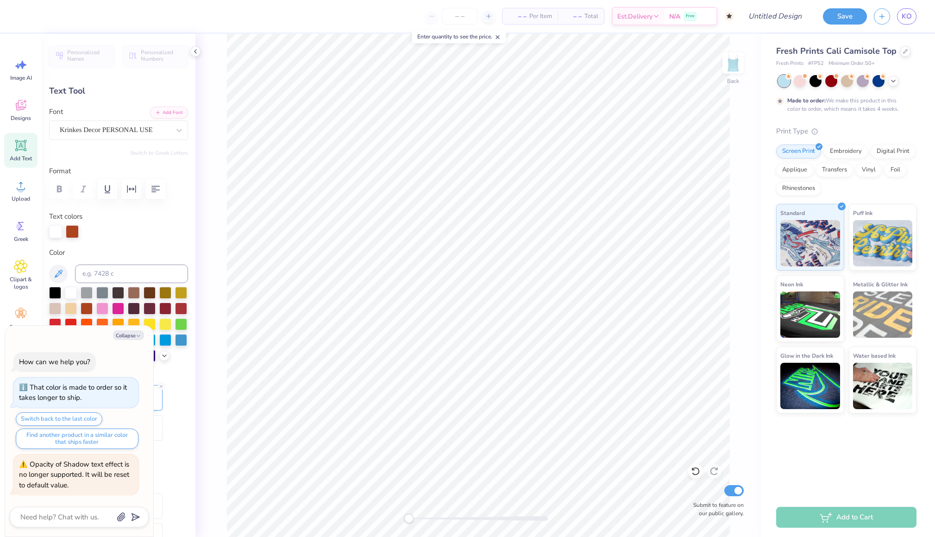
type textarea "x"
type textarea "Illini"
type textarea "x"
type textarea "Illini IL"
type textarea "x"
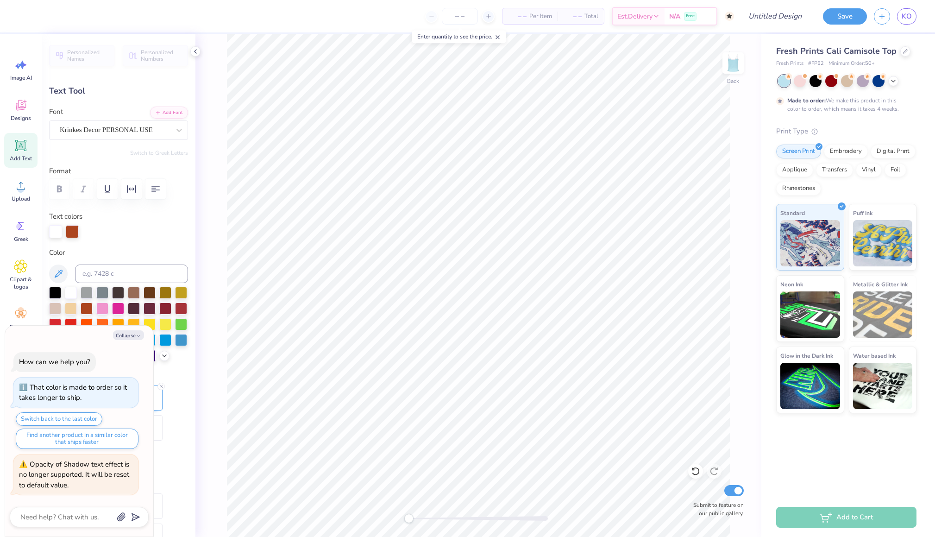
type textarea "Illini I"
type textarea "x"
type textarea "Illini Ic"
type textarea "x"
type textarea "Illini Ice"
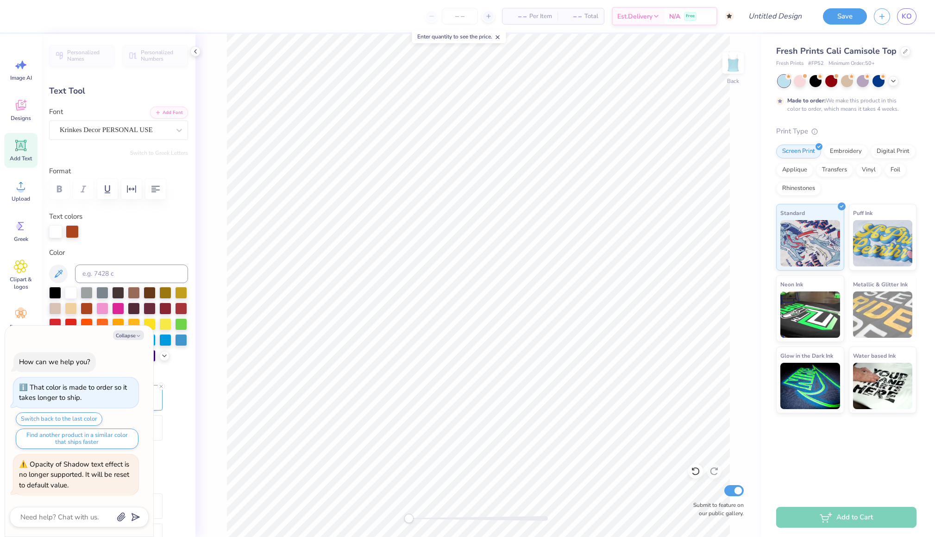
type textarea "x"
type textarea "Illini Ice"
type textarea "x"
type textarea "Illini Ice G"
type textarea "x"
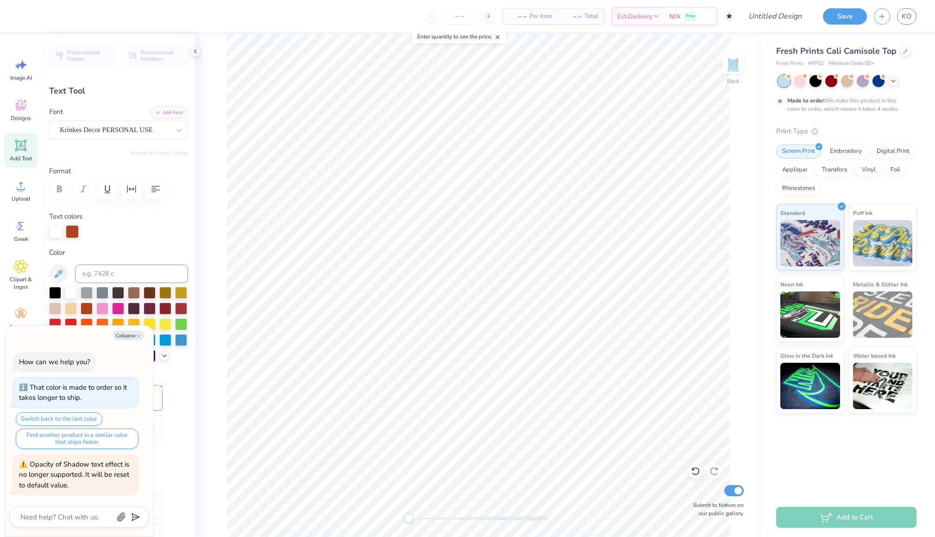
type textarea "Illini Ice Gi"
type textarea "x"
type textarea "Illini Ice Gir"
type textarea "x"
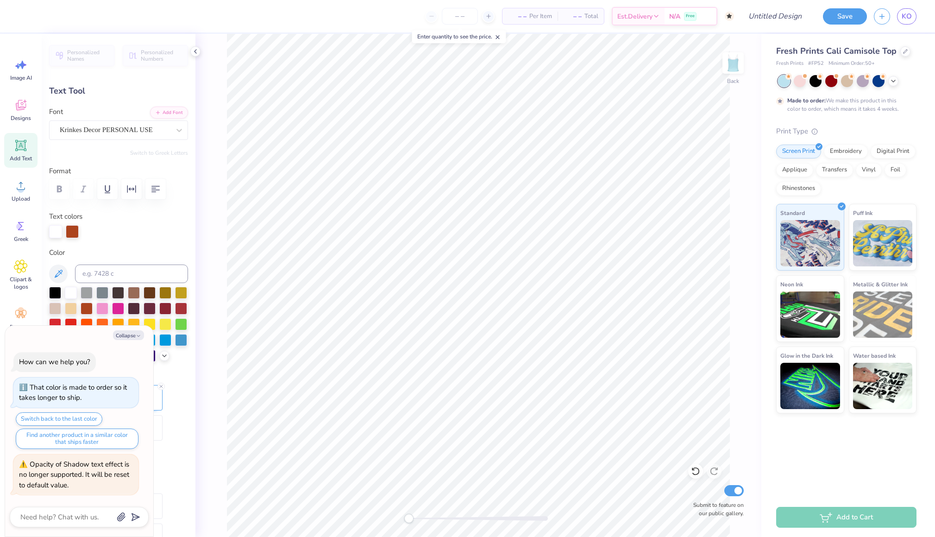
type textarea "Illini Ice Girl"
type textarea "x"
type textarea "Illini Ice Girls"
type textarea "x"
type input "1.95"
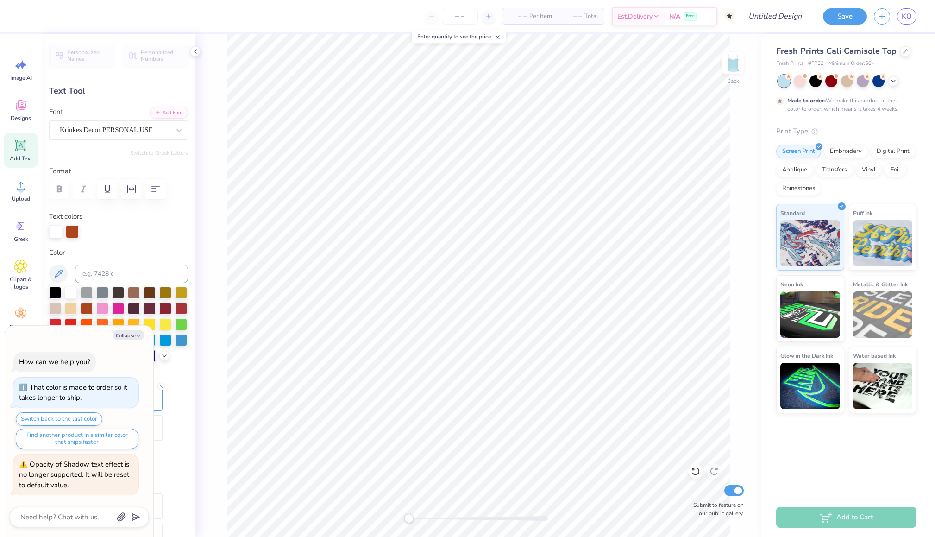
type input "0.72"
type input "4.88"
type input "0.0"
type textarea "x"
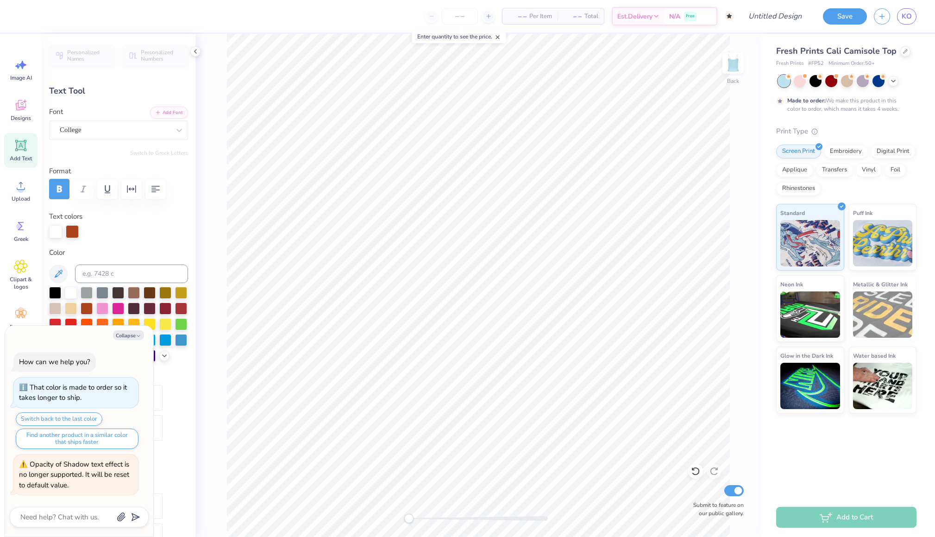
type textarea "2"
type textarea "x"
type textarea "20"
type textarea "x"
type textarea "202"
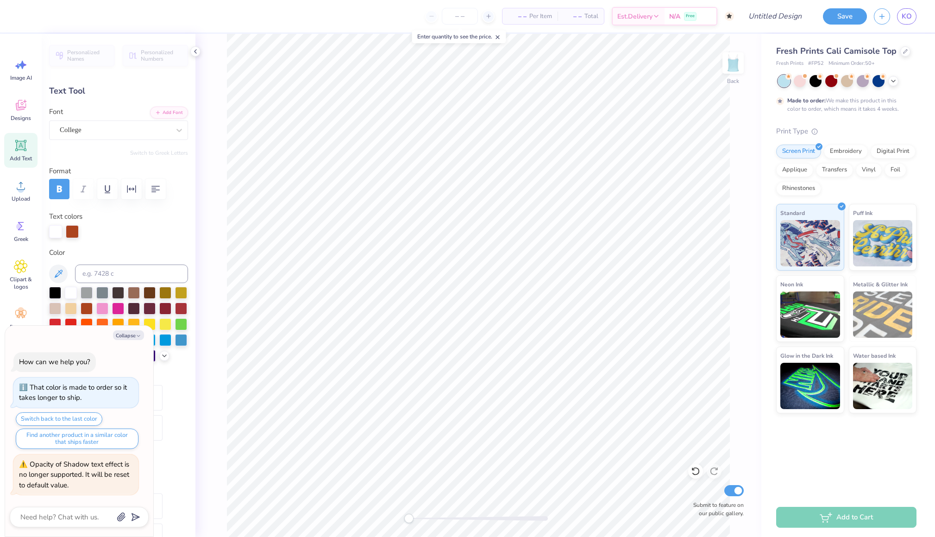
type textarea "x"
type textarea "2025"
type textarea "x"
type textarea "202"
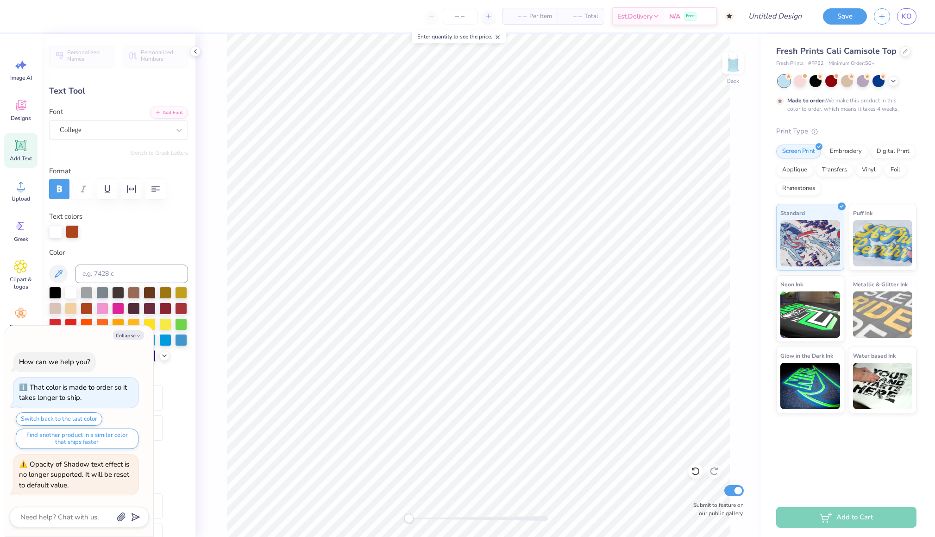
type textarea "x"
type textarea "20"
type textarea "x"
type textarea "2"
type textarea "x"
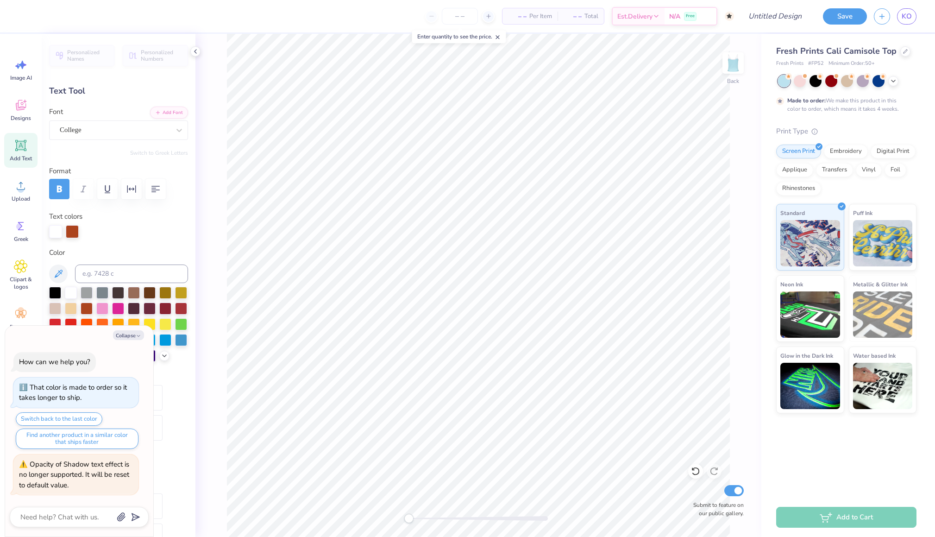
type textarea "x"
type textarea "2"
type textarea "x"
type textarea "20"
type textarea "x"
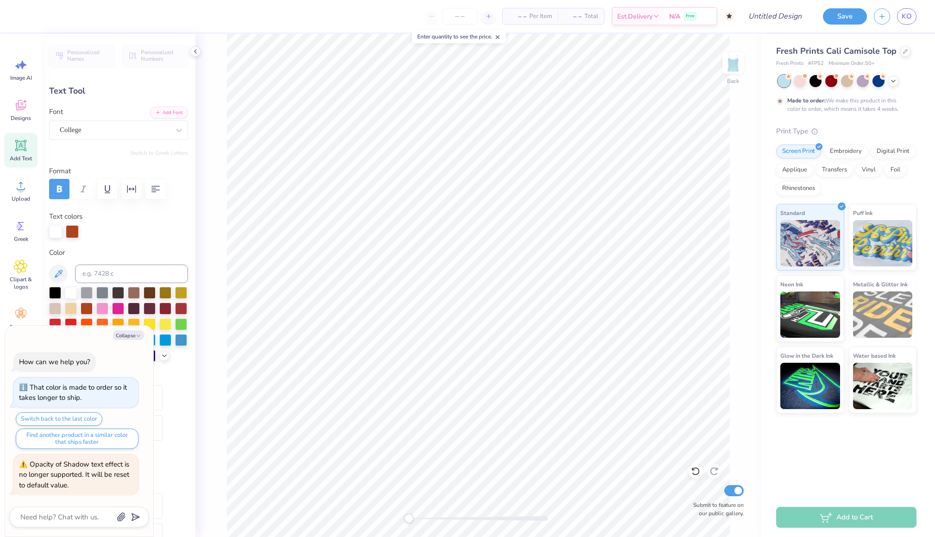
type textarea "202"
type textarea "x"
type textarea "2025"
type textarea "x"
type textarea "2025"
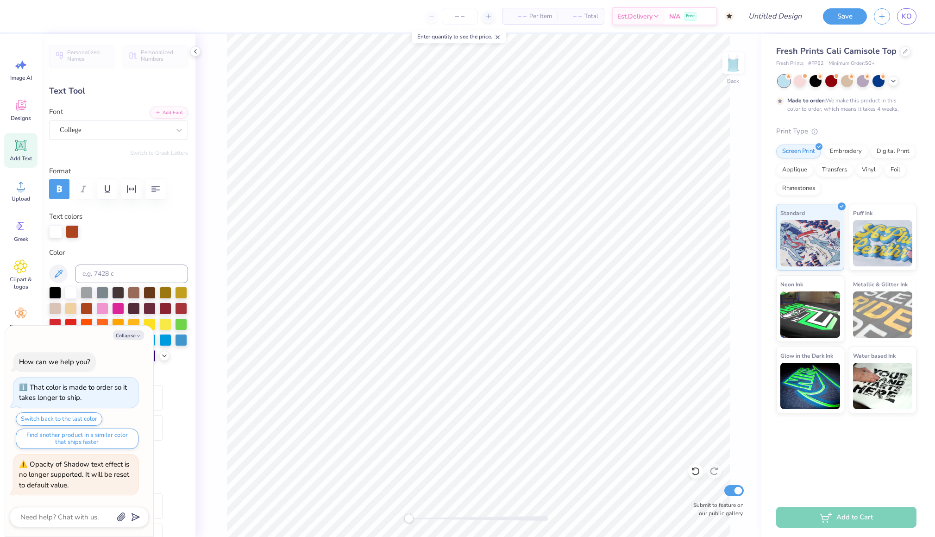
type textarea "x"
type textarea "2025 -"
type textarea "x"
type textarea "2025 -"
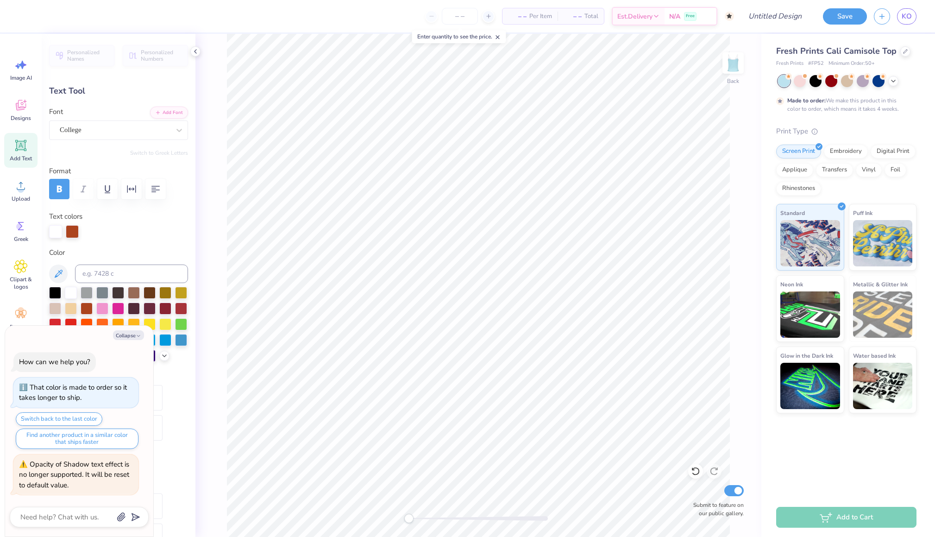
type textarea "x"
type textarea "2025 -"
type textarea "x"
type textarea "2025"
type textarea "x"
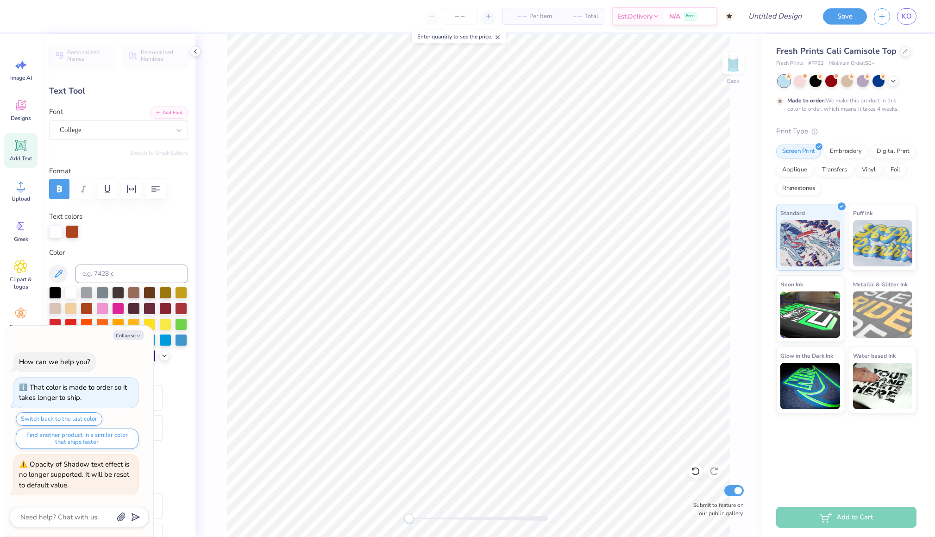
type textarea "2025"
type textarea "x"
type textarea "202"
type textarea "x"
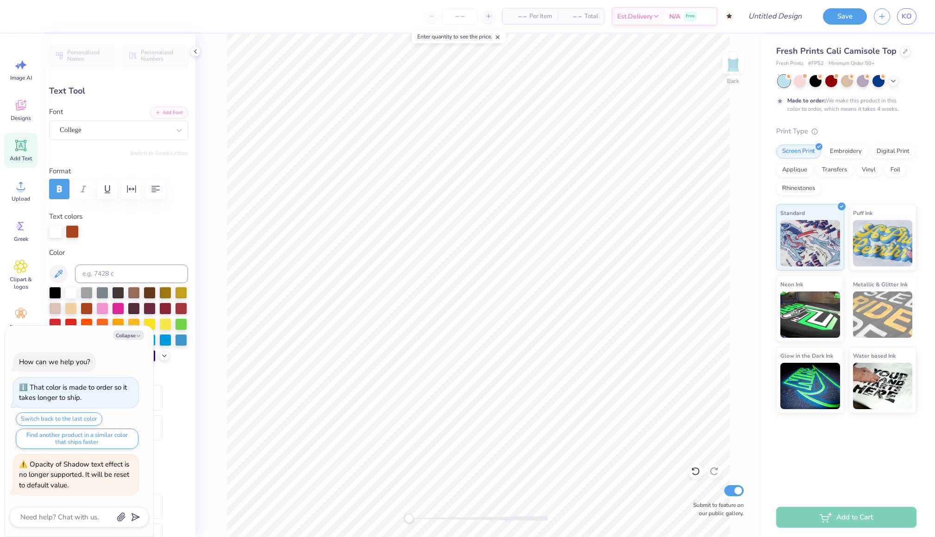
type textarea "20"
type textarea "x"
type textarea "2"
type textarea "x"
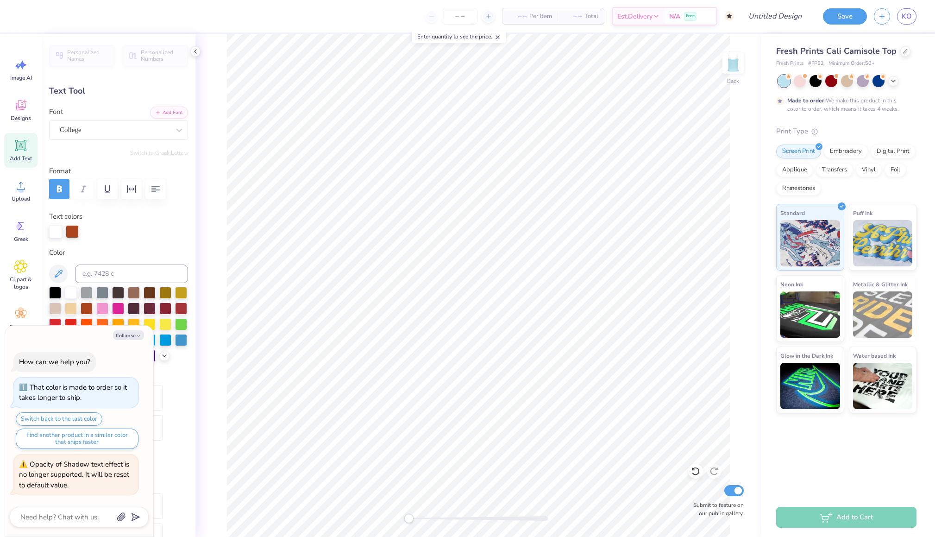
type textarea "2"
type textarea "x"
type textarea "25"
type textarea "x"
type textarea "25'"
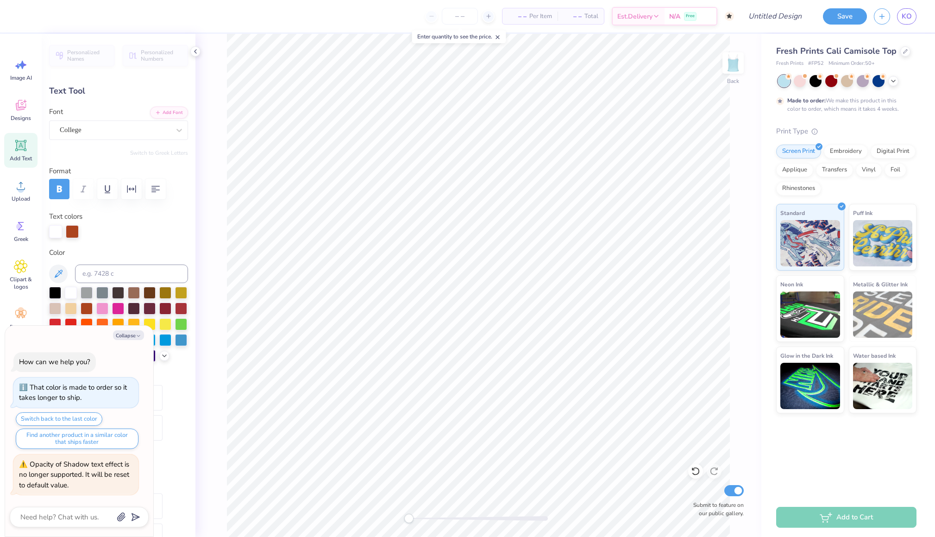
type textarea "x"
type textarea "25'-"
type textarea "x"
type textarea "25'-2"
type textarea "x"
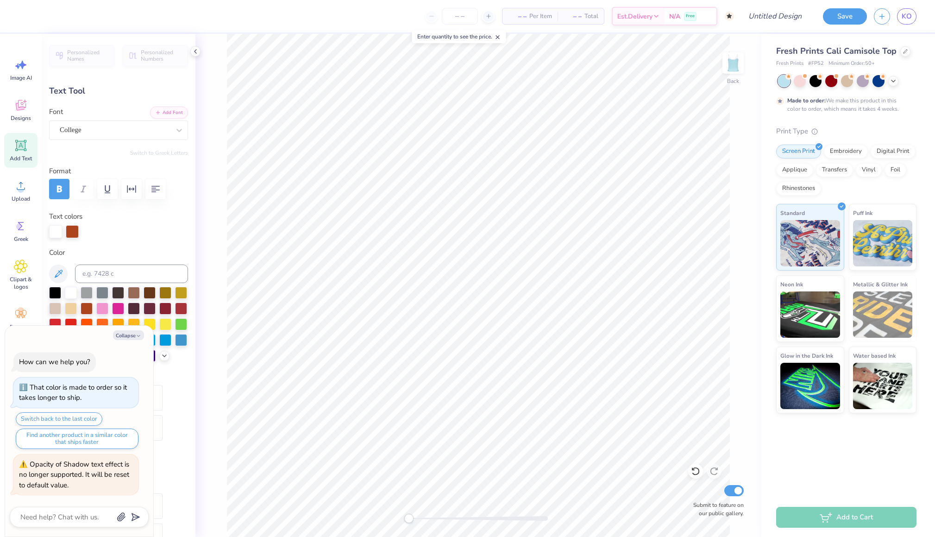
type textarea "25'-26"
type textarea "x"
type textarea "25'-26'"
type textarea "x"
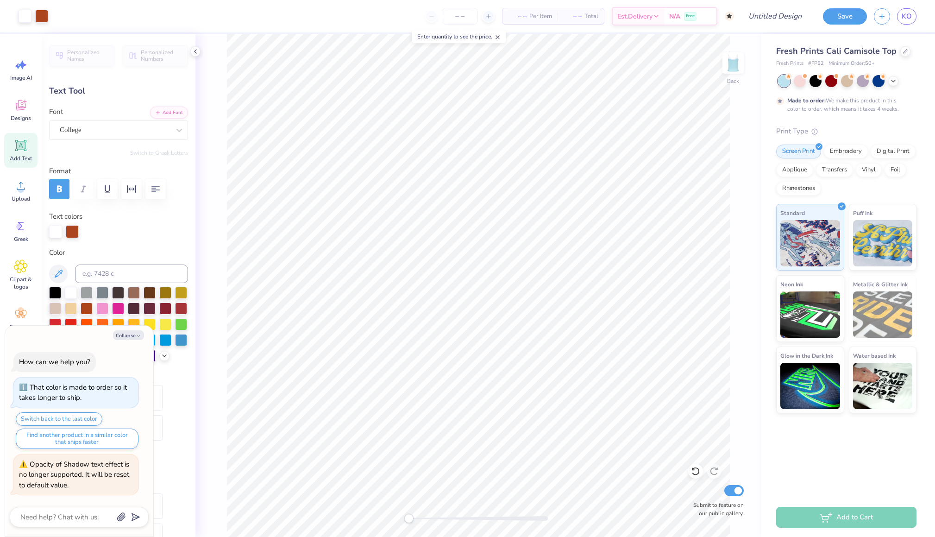
type input "9.16"
type input "2.24"
type input "2.95"
type input "-4.6"
click at [137, 334] on icon "button" at bounding box center [139, 336] width 6 height 6
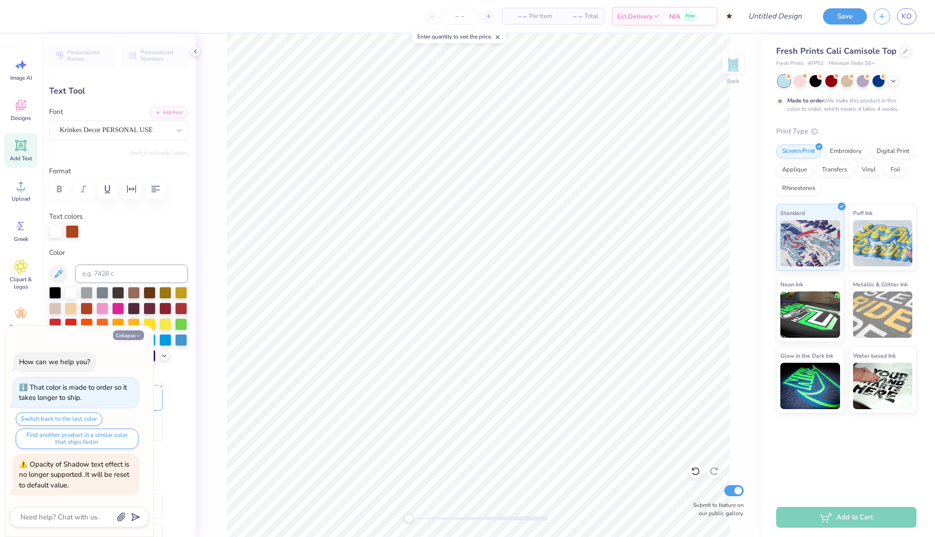
type textarea "x"
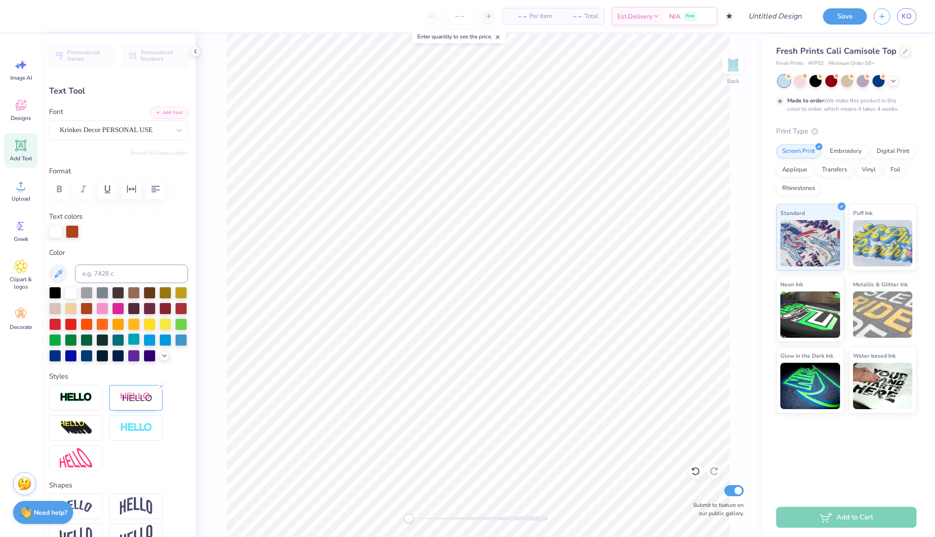
click at [131, 338] on div at bounding box center [134, 339] width 12 height 12
type input "3.00"
click at [72, 232] on div at bounding box center [72, 230] width 13 height 13
click at [135, 338] on div at bounding box center [134, 339] width 12 height 12
type input "0.0"
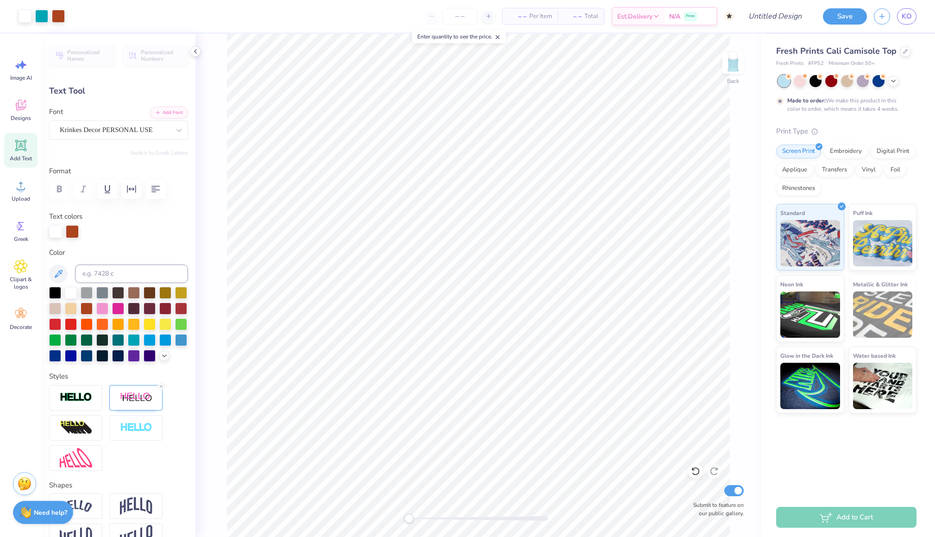
type input "2.88"
type input "0.70"
type input "4.89"
click at [135, 339] on div at bounding box center [134, 339] width 12 height 12
click at [75, 229] on div at bounding box center [72, 230] width 13 height 13
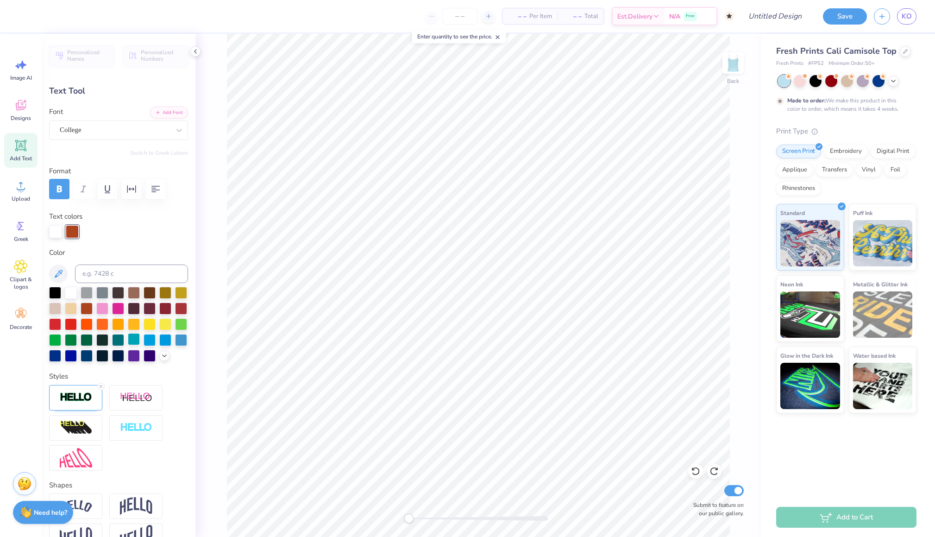
click at [137, 339] on div at bounding box center [134, 339] width 12 height 12
click at [460, 18] on input "number" at bounding box center [460, 16] width 36 height 17
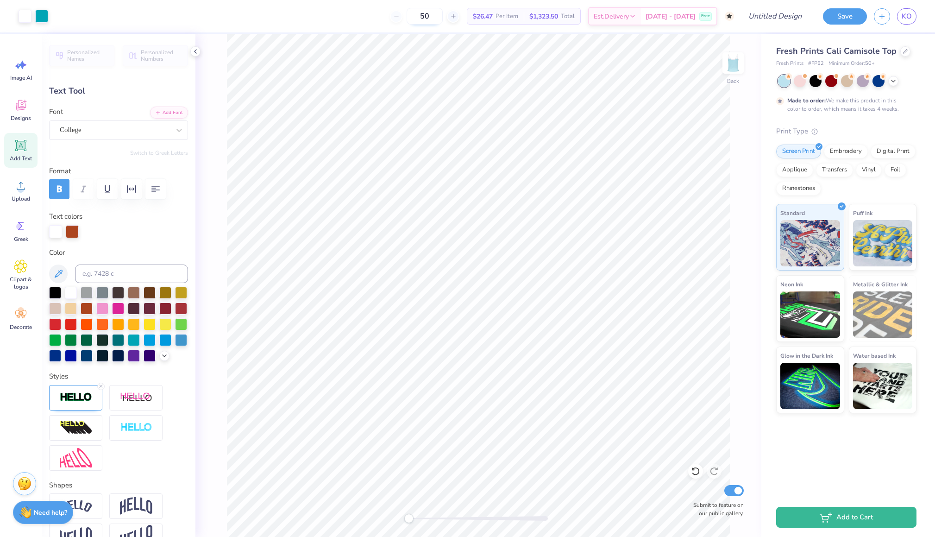
type input "5"
type input "50"
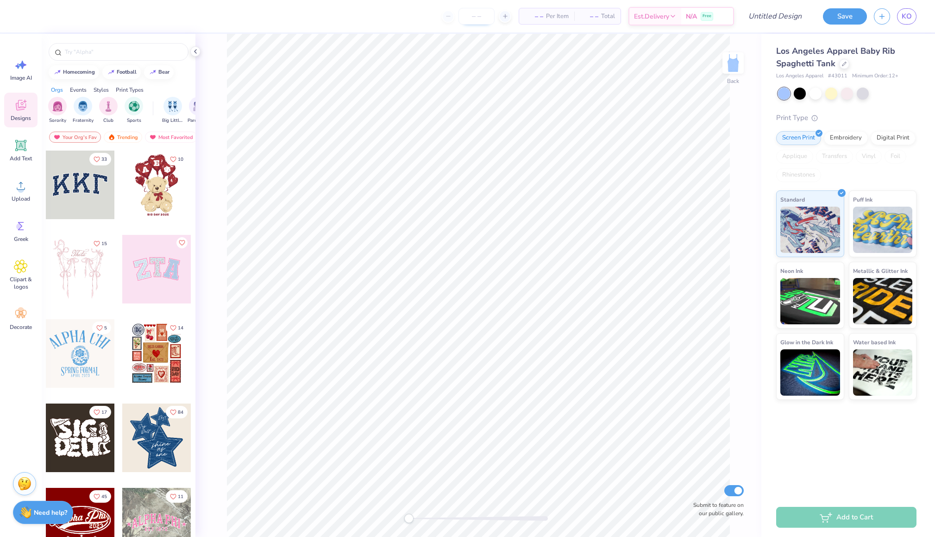
click at [474, 22] on input "number" at bounding box center [476, 16] width 36 height 17
type input "12"
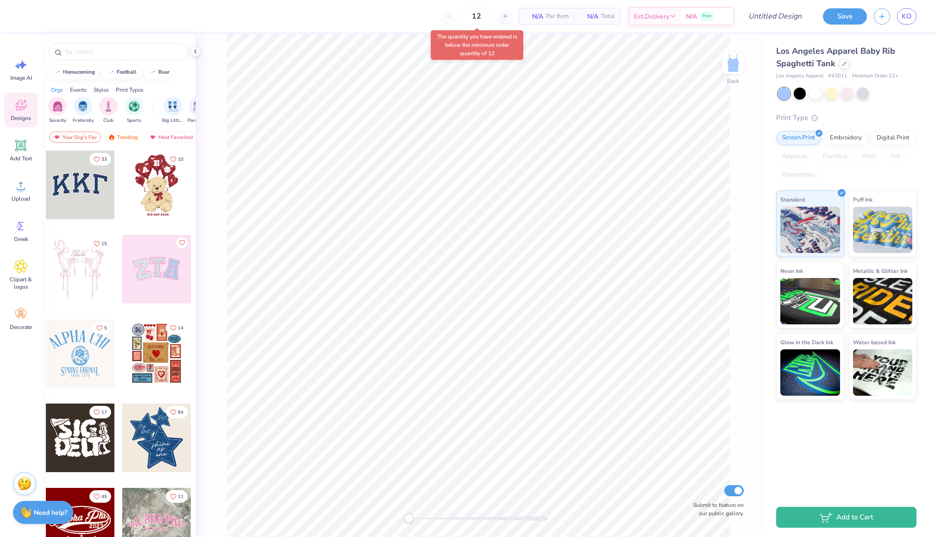
click at [471, 50] on body "12 N/A Per Item N/A Total Est. Delivery N/A Free Design Title Save KO Image AI …" at bounding box center [467, 268] width 935 height 537
click at [480, 19] on input "12" at bounding box center [476, 16] width 36 height 17
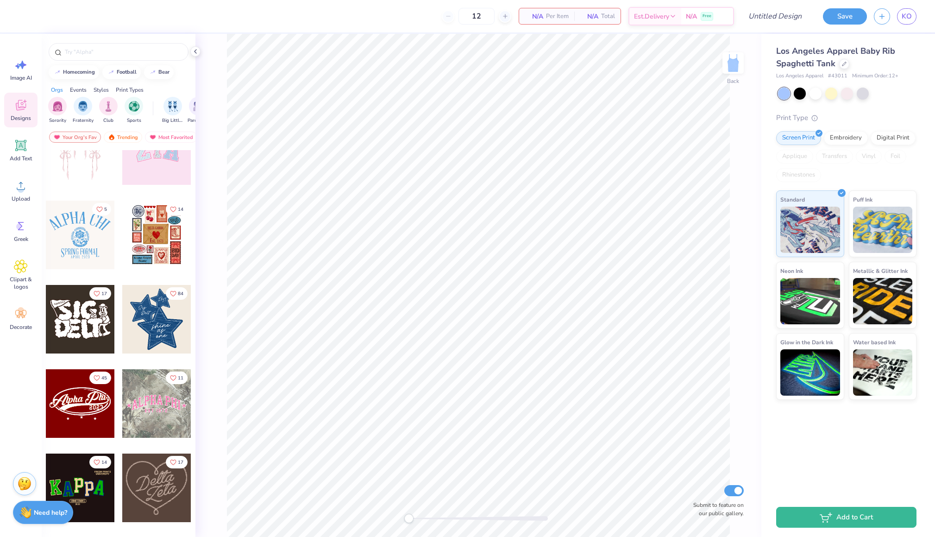
scroll to position [123, 0]
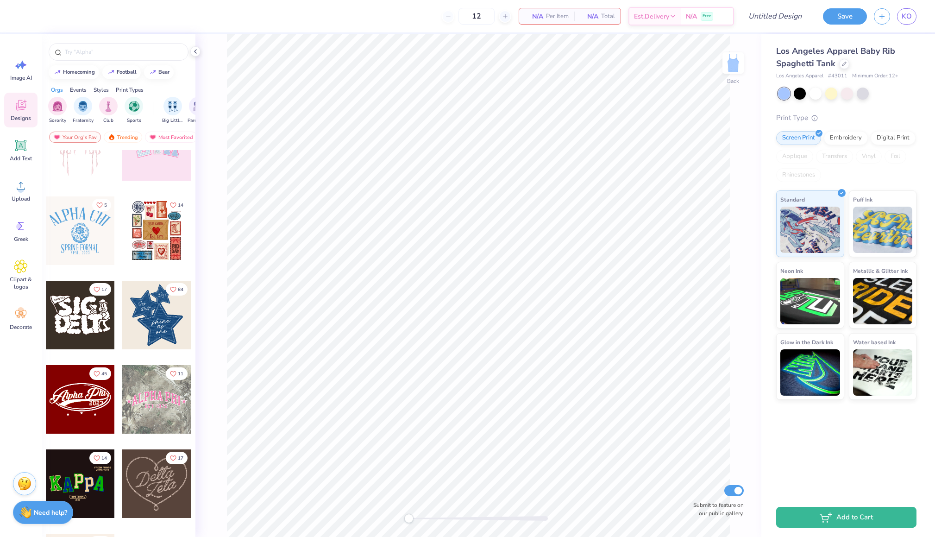
click at [82, 412] on div at bounding box center [80, 399] width 69 height 69
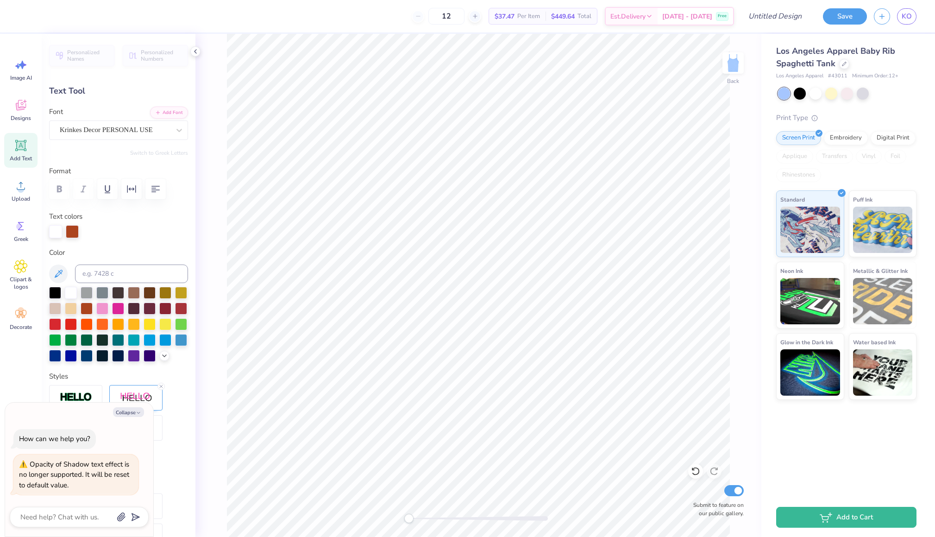
scroll to position [0, 1]
type textarea "x"
type textarea "0"
type textarea "x"
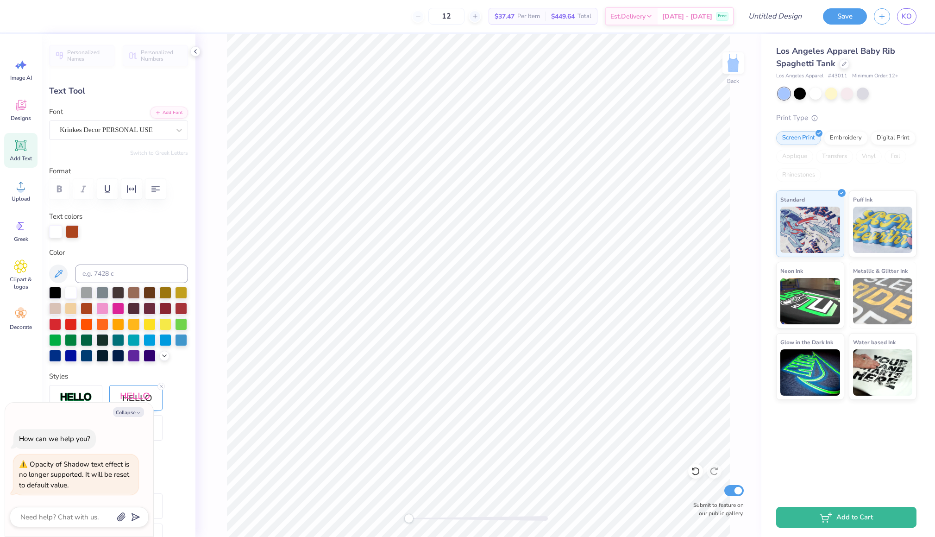
type textarea "I0"
type textarea "x"
type textarea "IC0"
type textarea "x"
type textarea "I0"
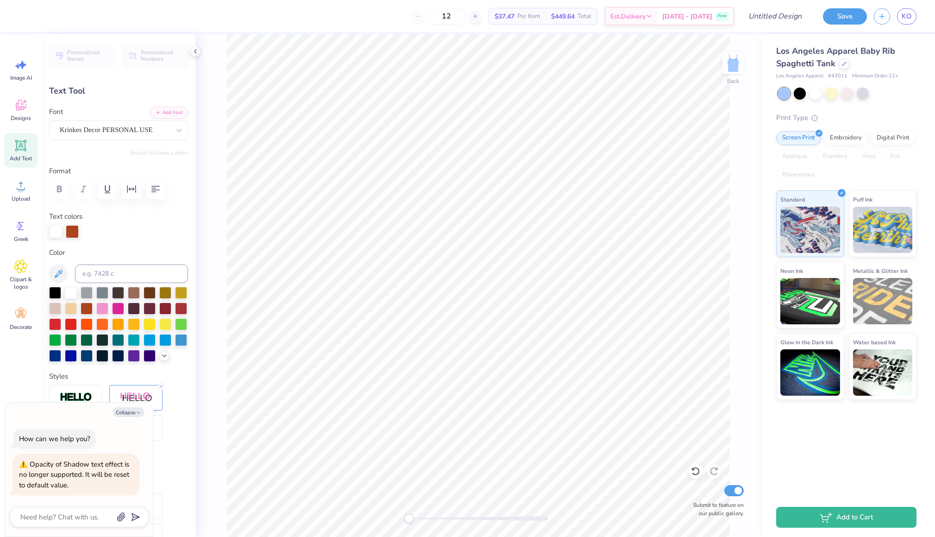
type textarea "x"
type textarea "Ic0"
type textarea "x"
type textarea "Ice0"
type textarea "x"
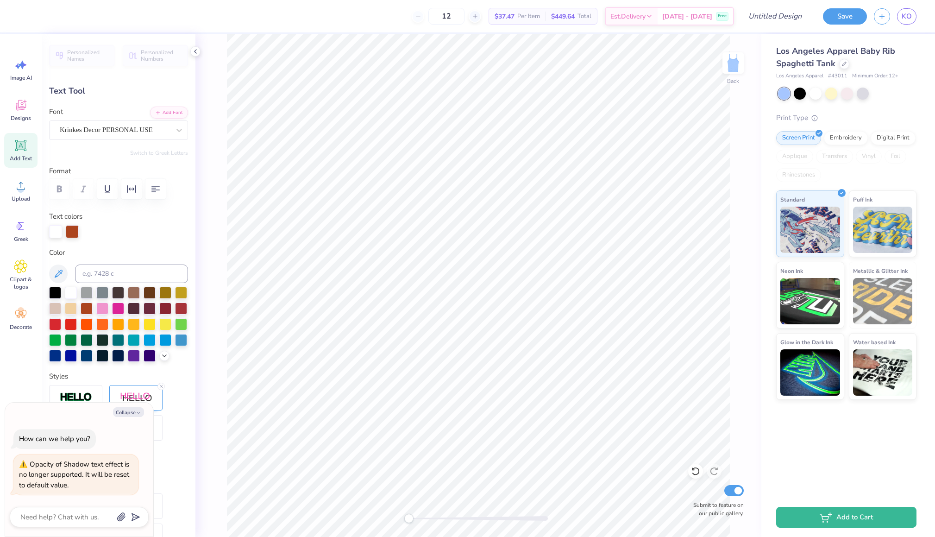
type textarea "Ice 0"
type textarea "x"
type textarea "Ice G0"
type textarea "x"
type textarea "Ice 0"
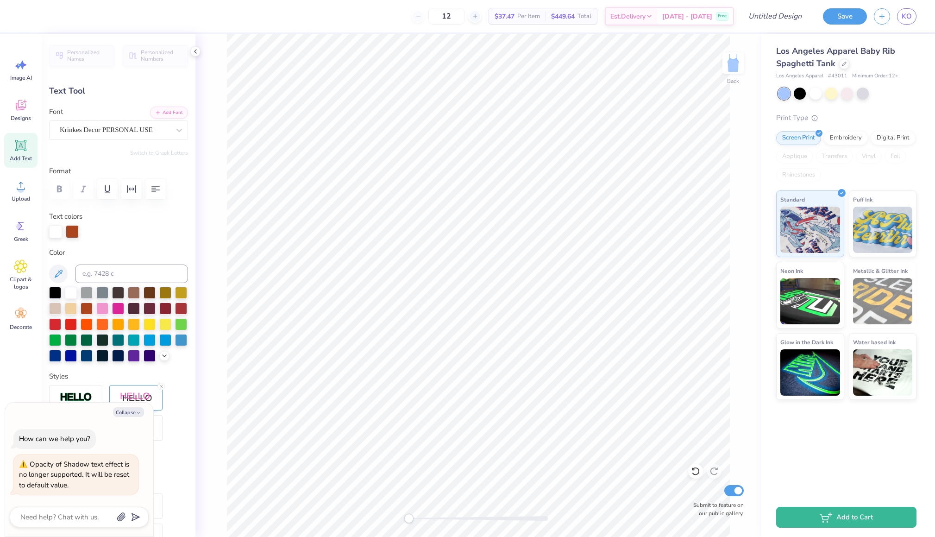
type textarea "x"
type textarea "Ice0"
type textarea "x"
type textarea "Ic0"
type textarea "x"
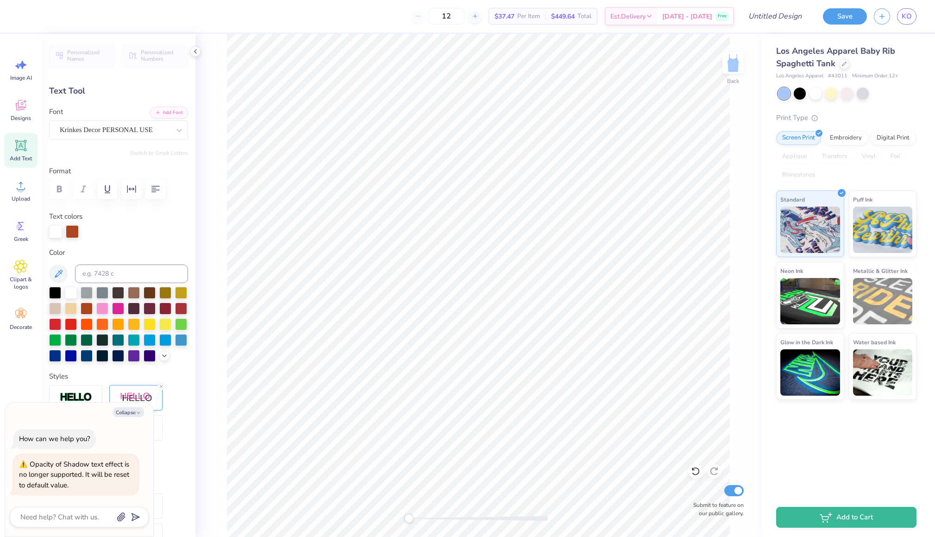
type textarea "I0"
type textarea "x"
type textarea "0"
type textarea "x"
type textarea "I0"
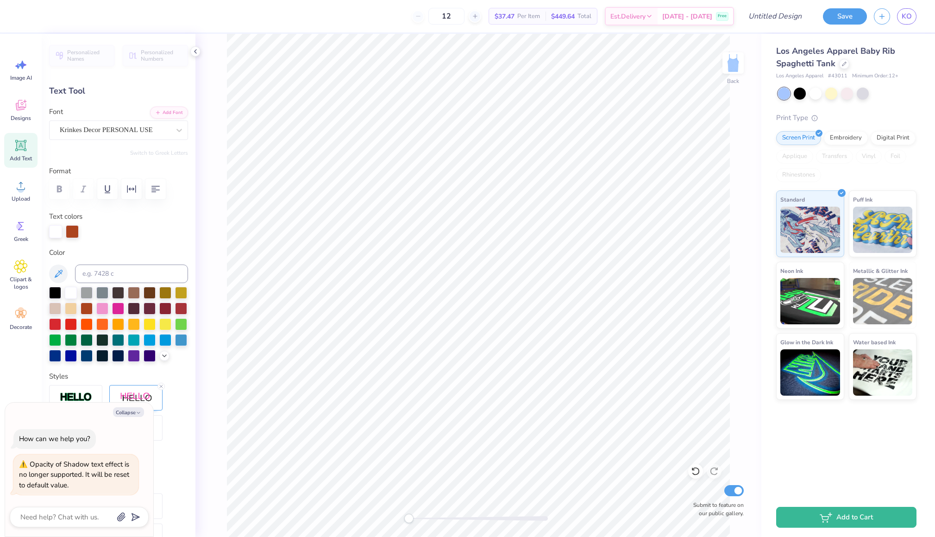
type textarea "x"
type textarea "Il0"
type textarea "x"
type textarea "Ill0"
type textarea "x"
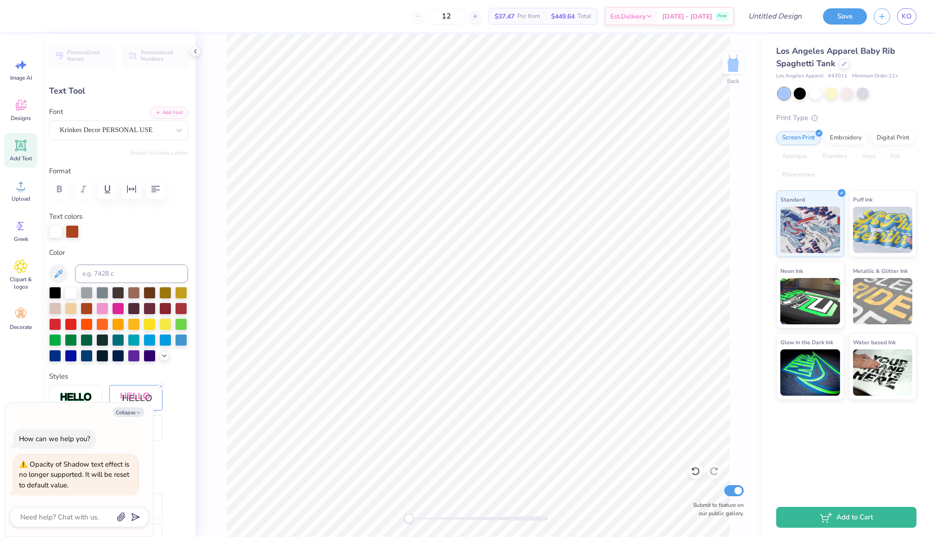
type textarea "Illi0"
type textarea "x"
type textarea "Illin0"
type textarea "x"
type textarea "Illini0"
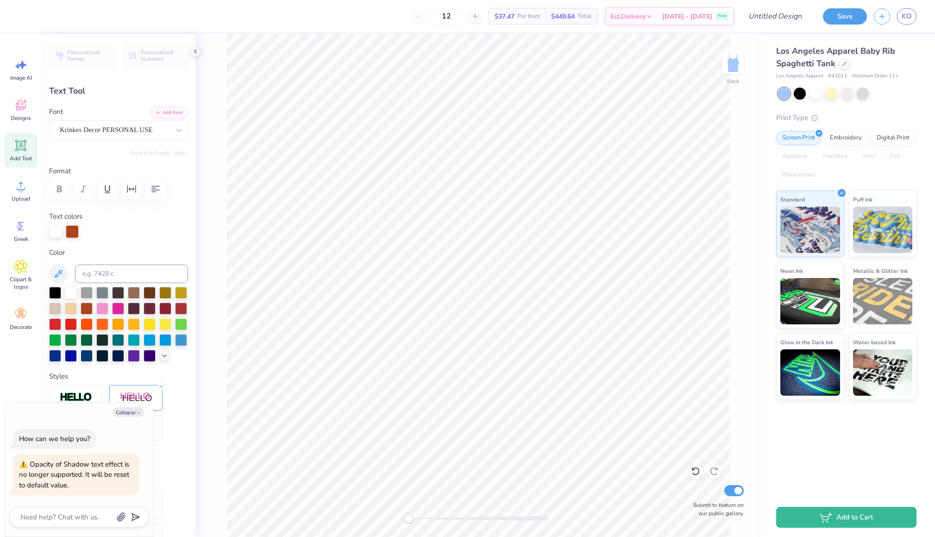
type textarea "x"
type textarea "Illini 0"
type textarea "x"
type textarea "Illini I0"
type textarea "x"
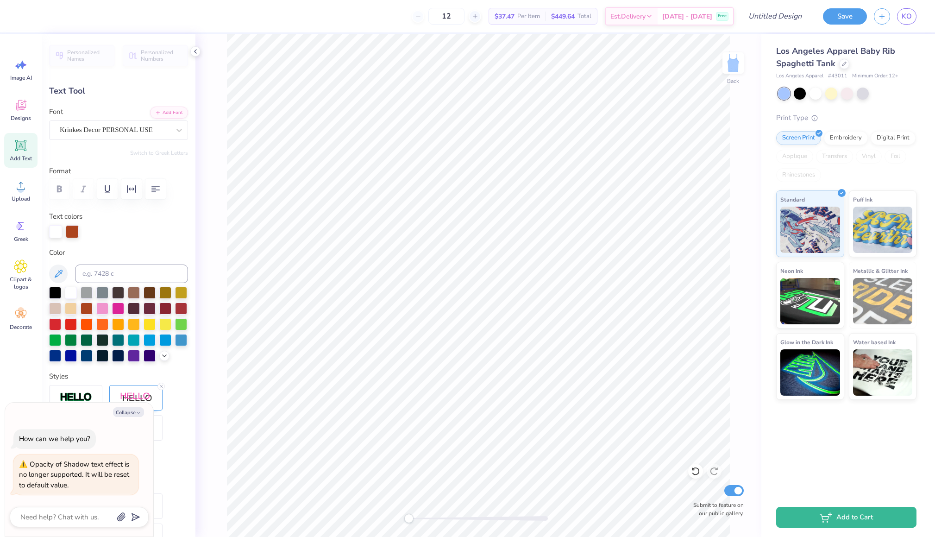
type textarea "Illini Ic0"
type textarea "x"
type textarea "Illini Ice0"
type textarea "x"
type textarea "Illini Ice 0"
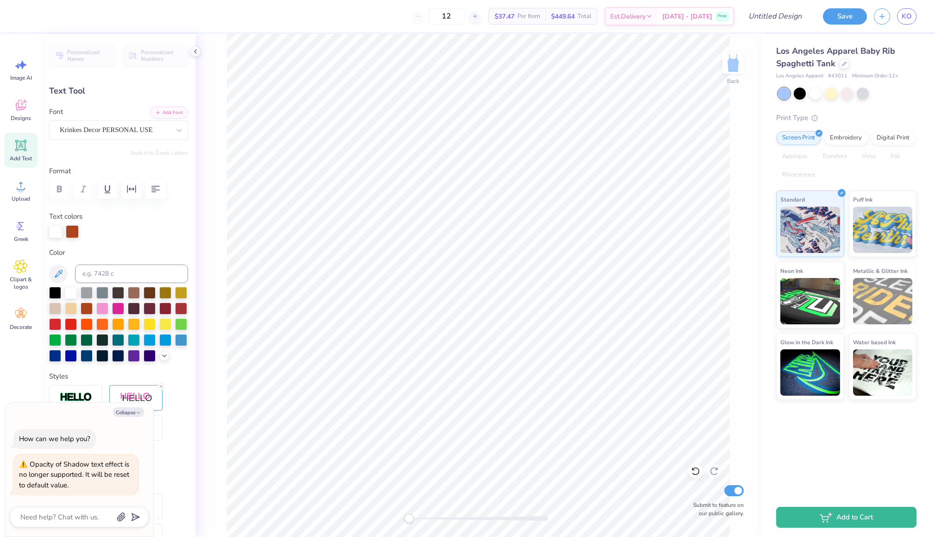
type textarea "x"
type textarea "Illini Ice G0"
type textarea "x"
type textarea "Illini Ice Gi0"
type textarea "x"
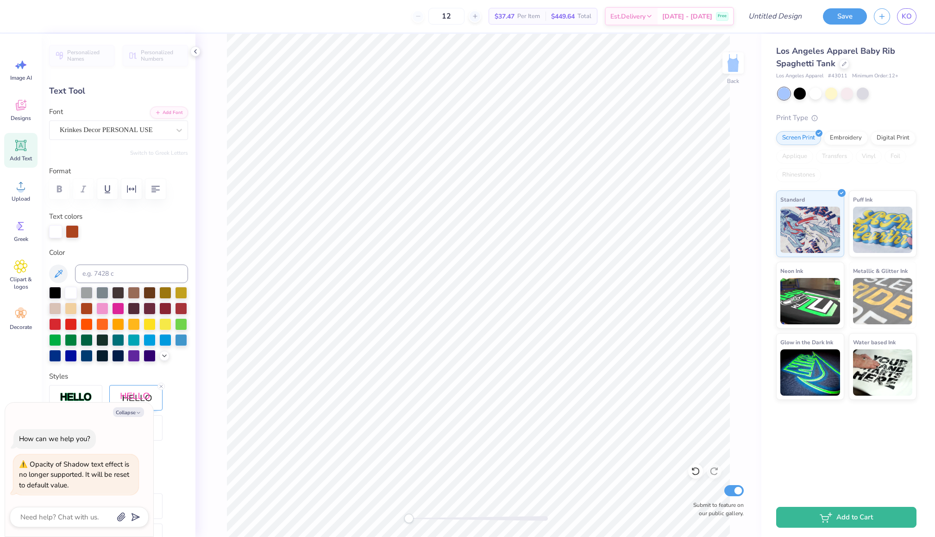
type textarea "Illini Ice Gir0"
type textarea "x"
type textarea "Illini Ice Girs0"
type textarea "x"
type textarea "Illini Ice Gir0"
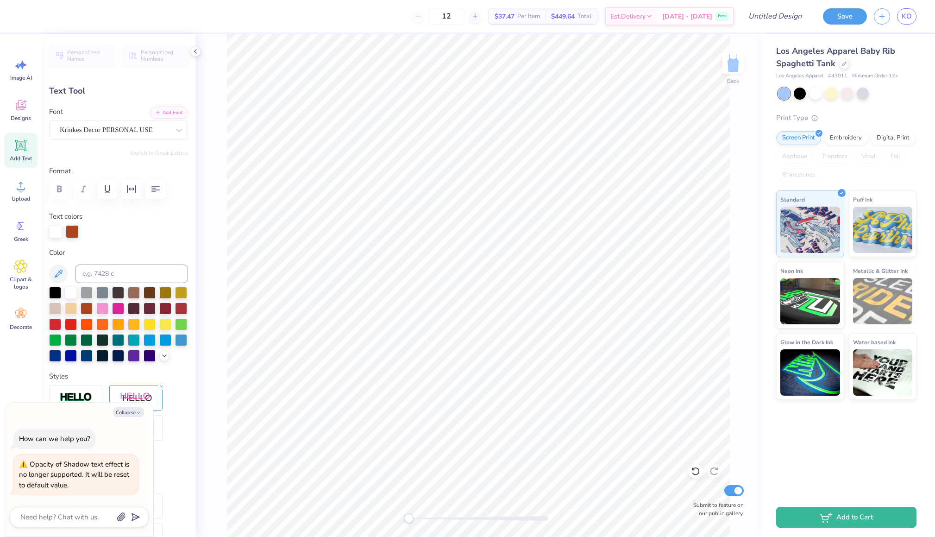
type textarea "x"
type textarea "Illini Ice Girl[DEMOGRAPHIC_DATA]"
type textarea "x"
type textarea "Illini Ice Girls0"
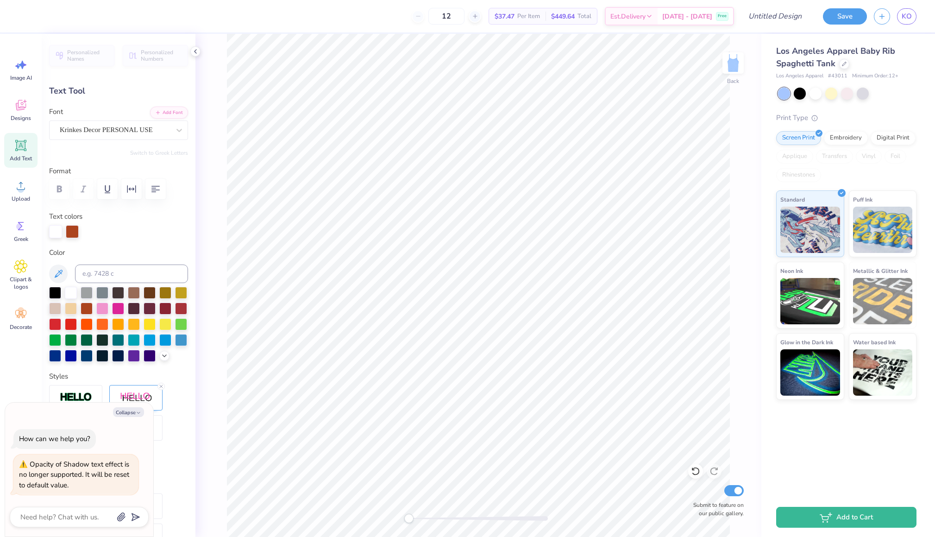
type textarea "x"
type input "0.0"
type textarea "x"
type input "8.90"
type input "2.39"
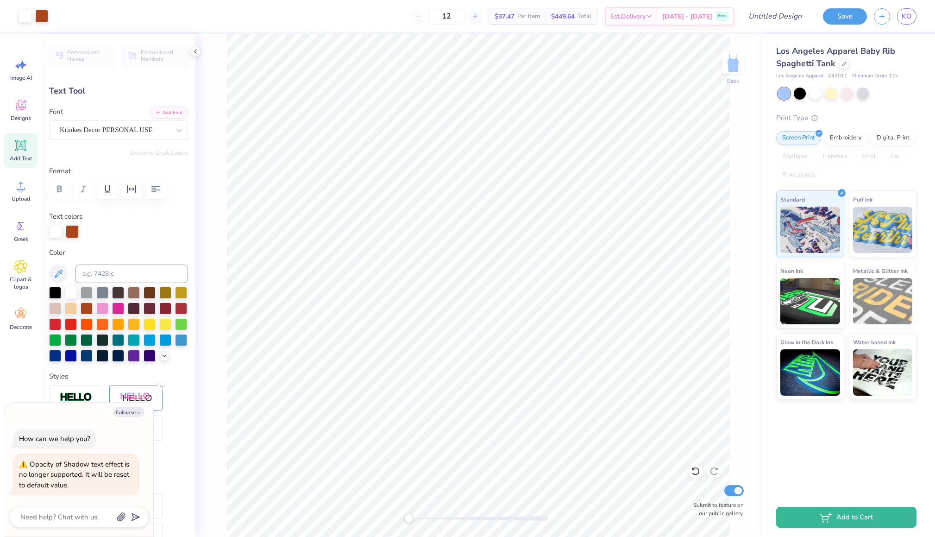
type input "2.10"
type input "-4.6"
type textarea "x"
type input "0.0"
click at [19, 115] on span "Designs" at bounding box center [21, 117] width 20 height 7
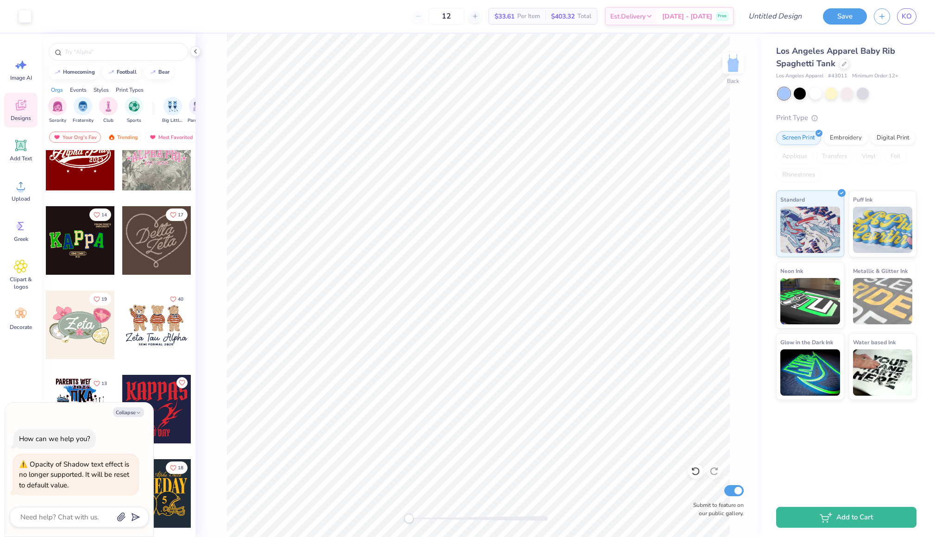
scroll to position [367, 0]
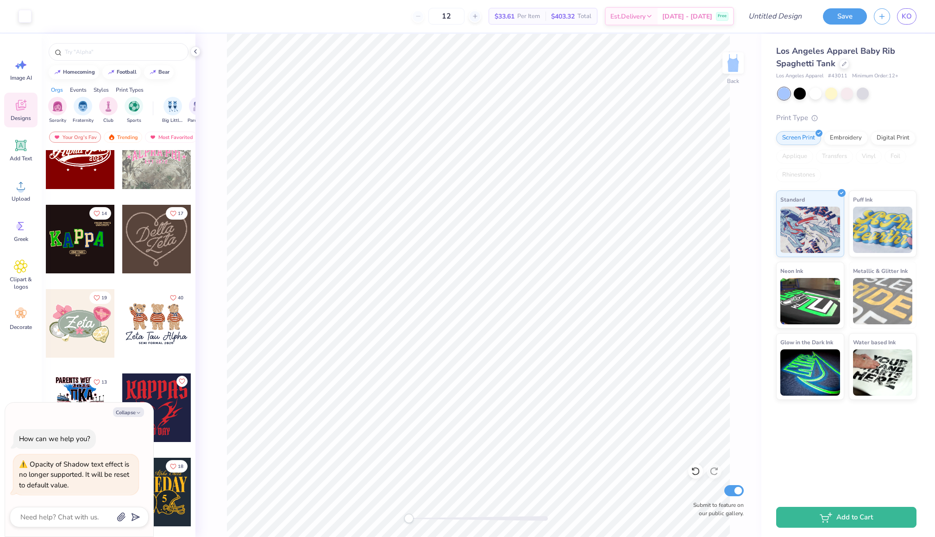
click at [152, 175] on div at bounding box center [156, 154] width 69 height 69
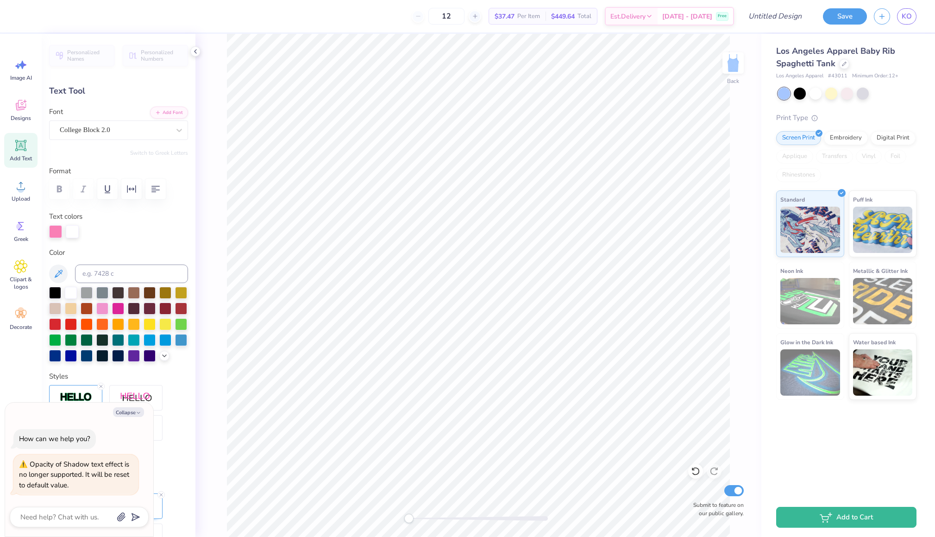
type textarea "x"
type textarea "ALPHA"
type textarea "x"
type textarea "ALPHA"
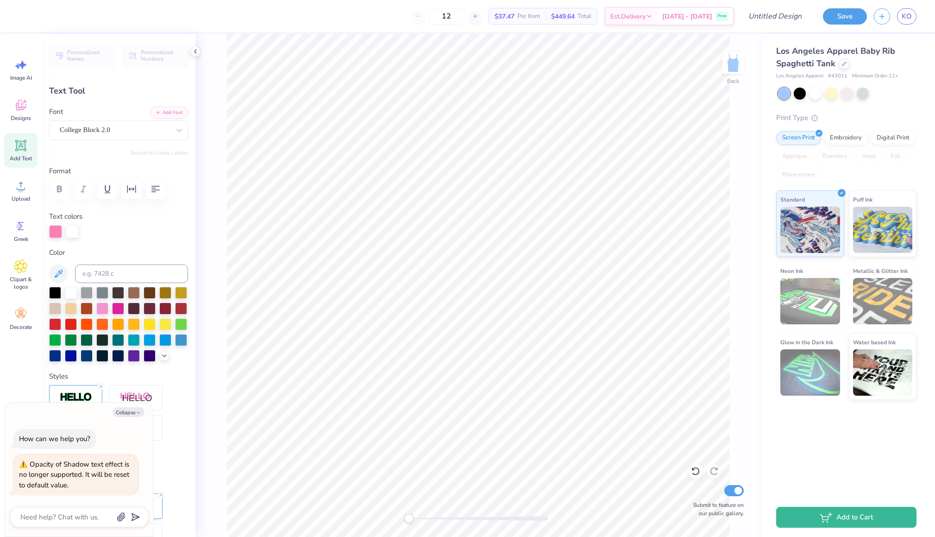
type textarea "x"
type textarea "ALPH"
type textarea "x"
type textarea "ALP"
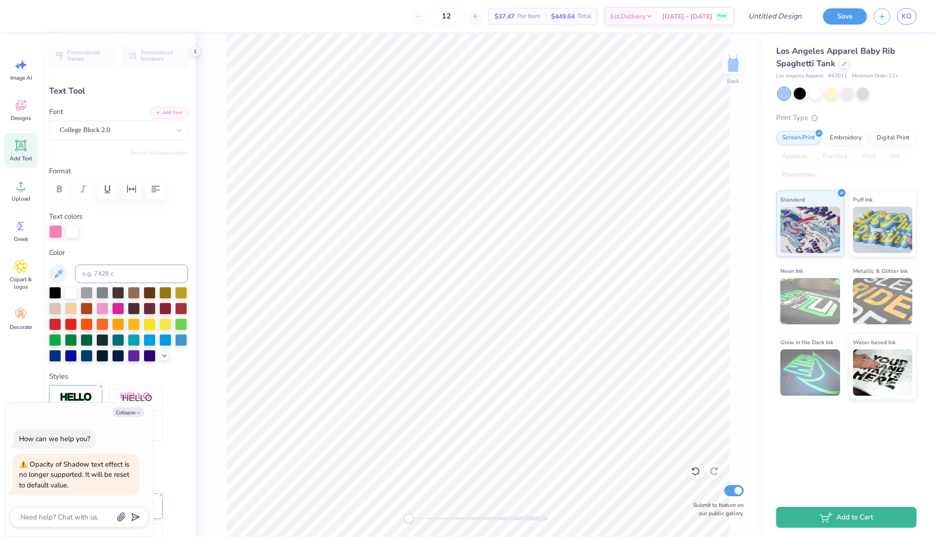
type textarea "x"
type textarea "AL"
type textarea "x"
type textarea "A"
type textarea "x"
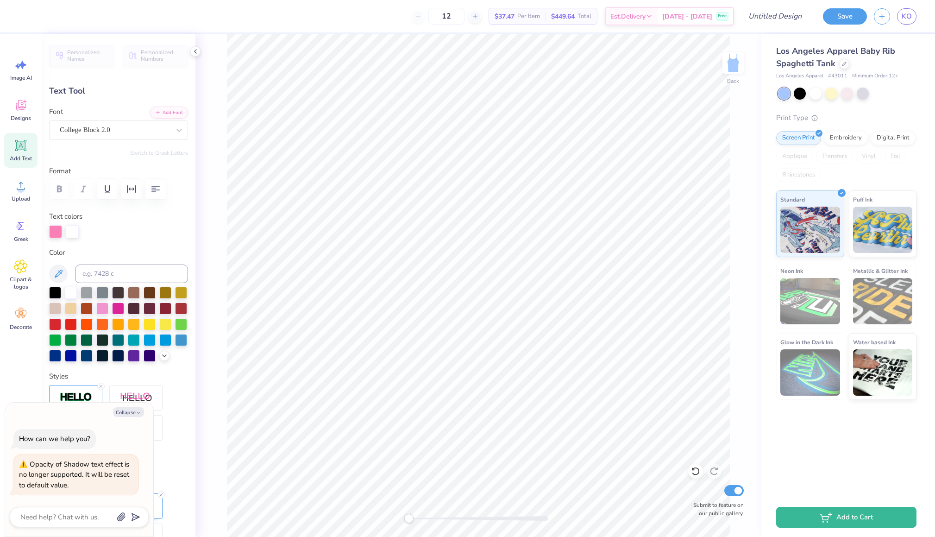
type textarea "x"
type textarea "I"
type textarea "x"
type textarea "Il"
type textarea "x"
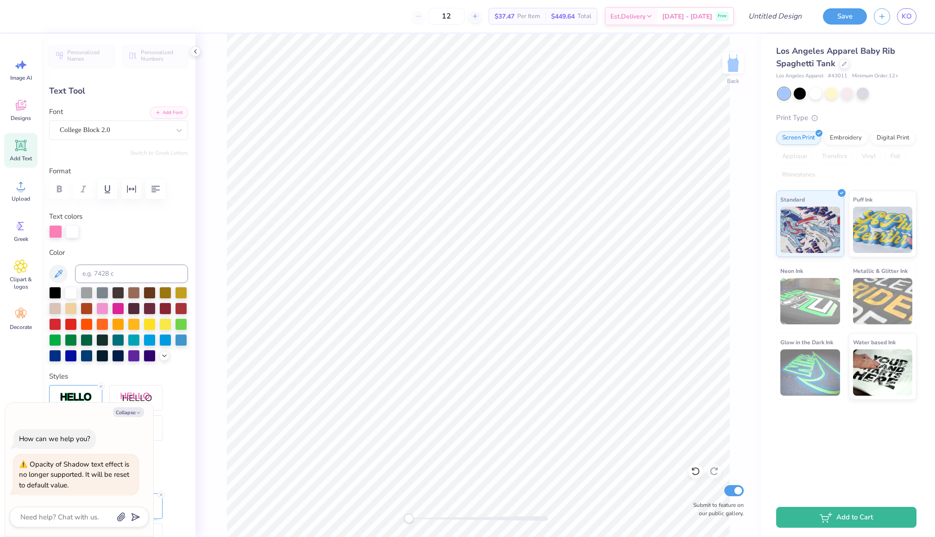
type textarea "Ill"
type textarea "x"
type textarea "Illi"
type textarea "x"
type textarea "Illin"
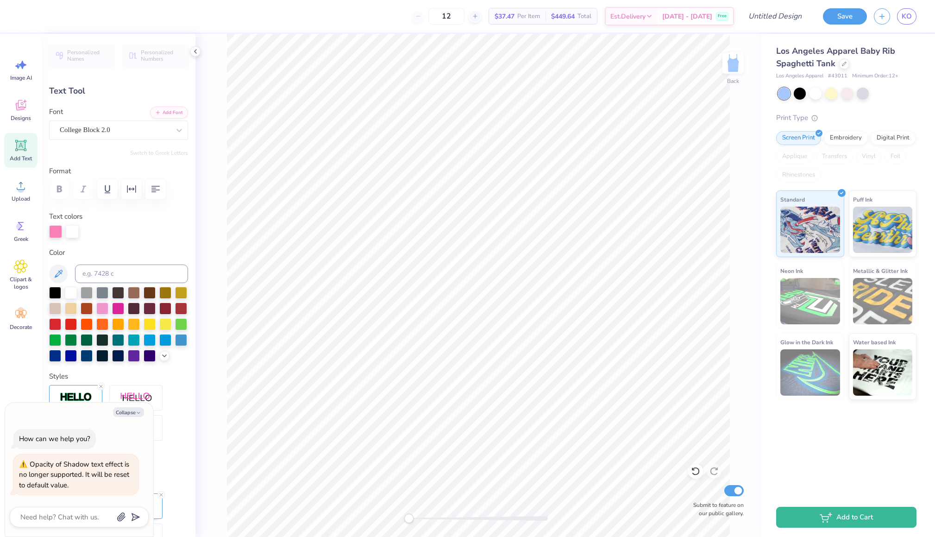
type textarea "x"
type textarea "Illini"
type textarea "x"
type textarea "Illini"
type textarea "x"
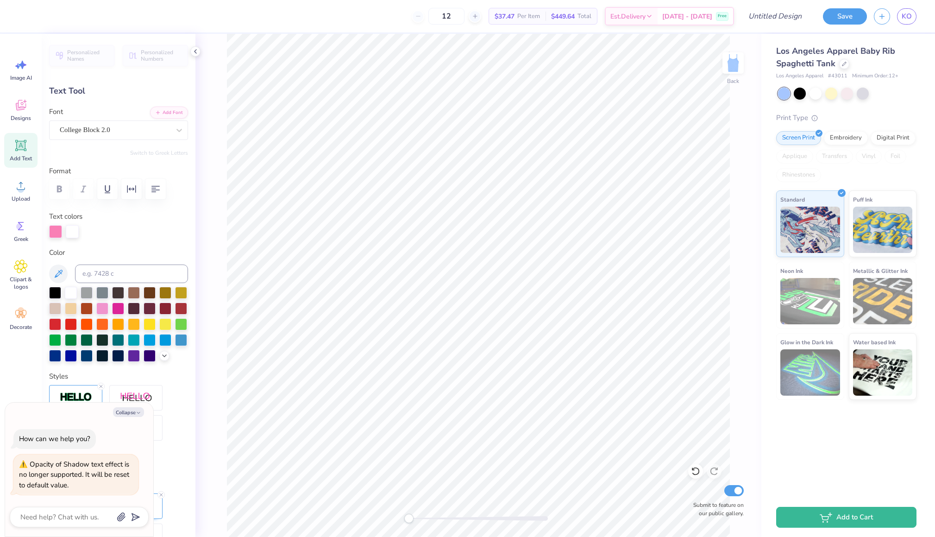
type textarea "Illini I"
type textarea "x"
type textarea "Illini Ic"
type textarea "x"
type textarea "Illini Ice"
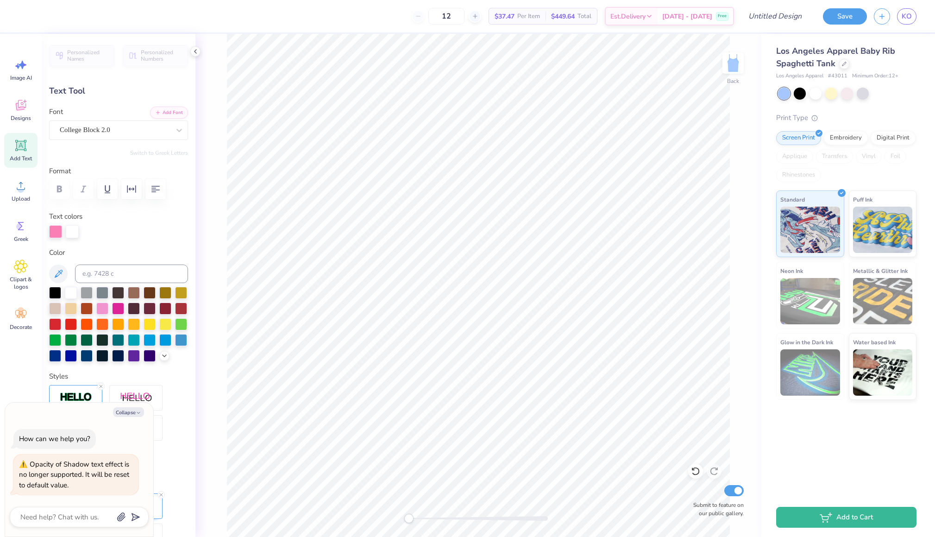
scroll to position [0, 0]
type textarea "x"
type textarea "Illini Ice"
type textarea "x"
type textarea "Illini Ice g"
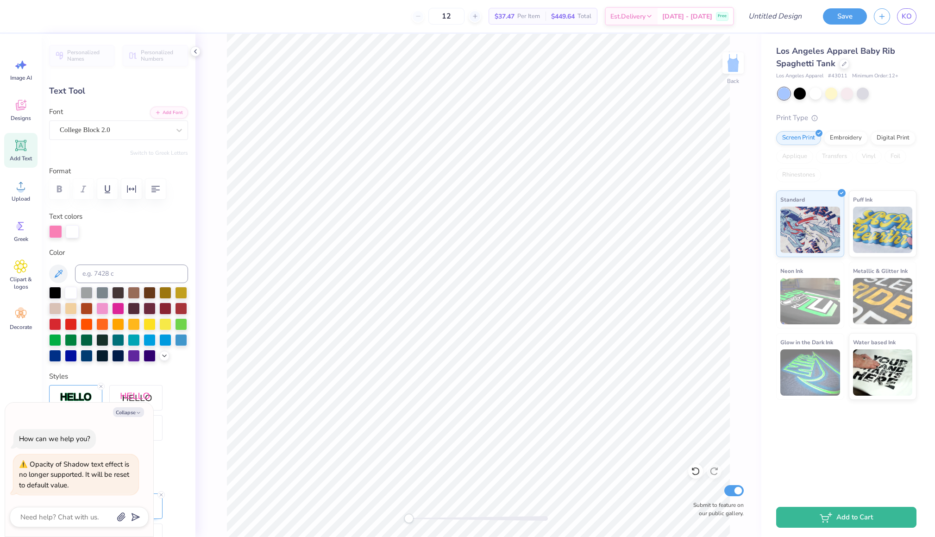
type textarea "x"
type textarea "Illini Ice gi"
type textarea "x"
type textarea "Illini Ice gir"
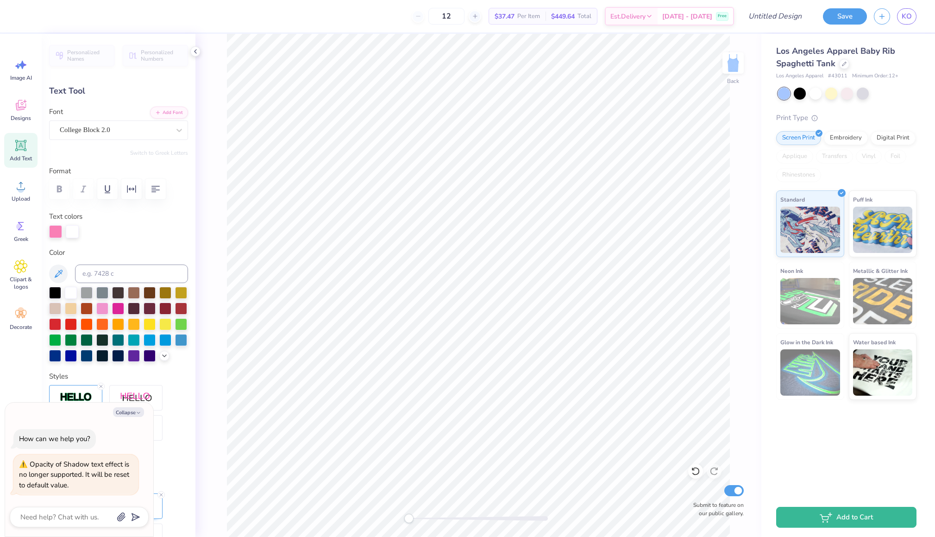
type textarea "x"
type textarea "Illini Ice girl"
type textarea "x"
type textarea "Illini Ice girls"
type textarea "x"
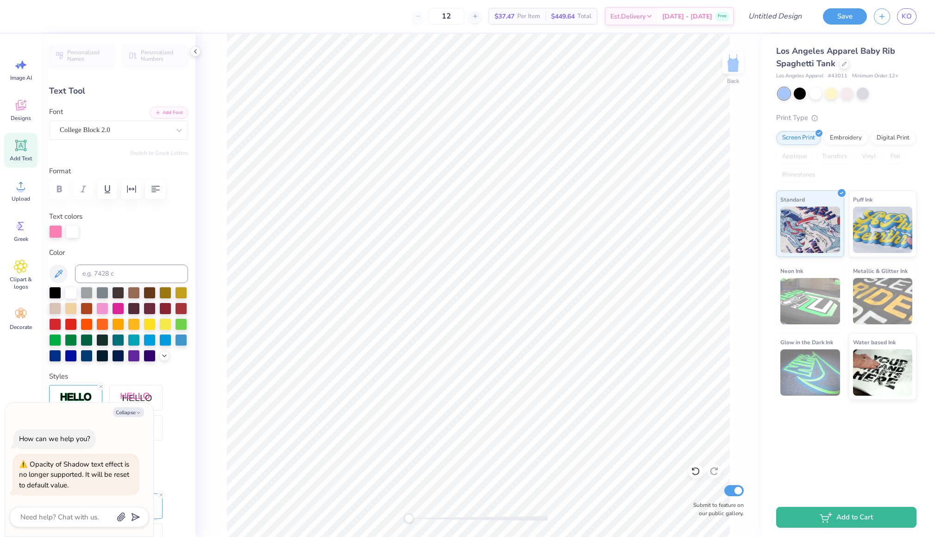
type textarea "Ice girls"
type textarea "x"
type input "5.26"
type input "1.84"
type input "2.58"
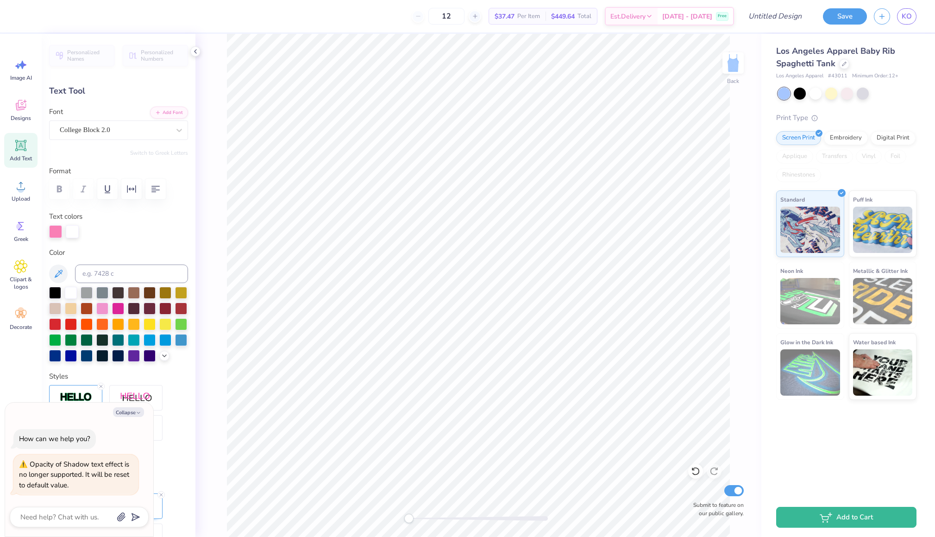
type textarea "x"
type input "6.34"
type input "2.22"
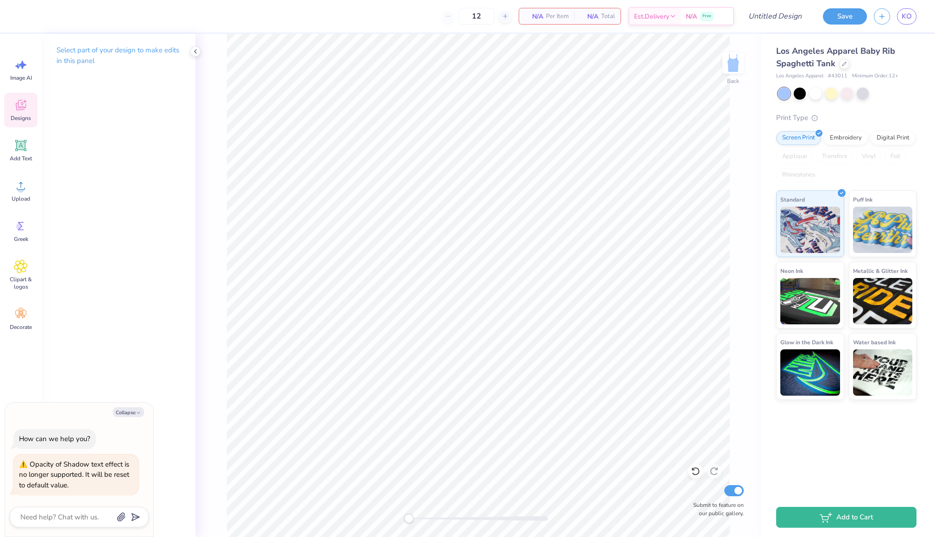
click at [24, 123] on div "Designs" at bounding box center [20, 110] width 33 height 35
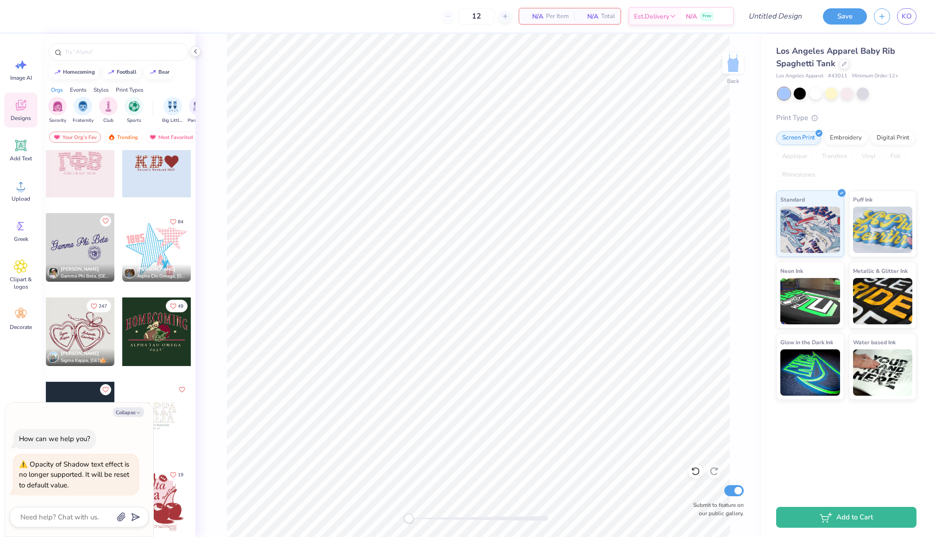
scroll to position [2388, 0]
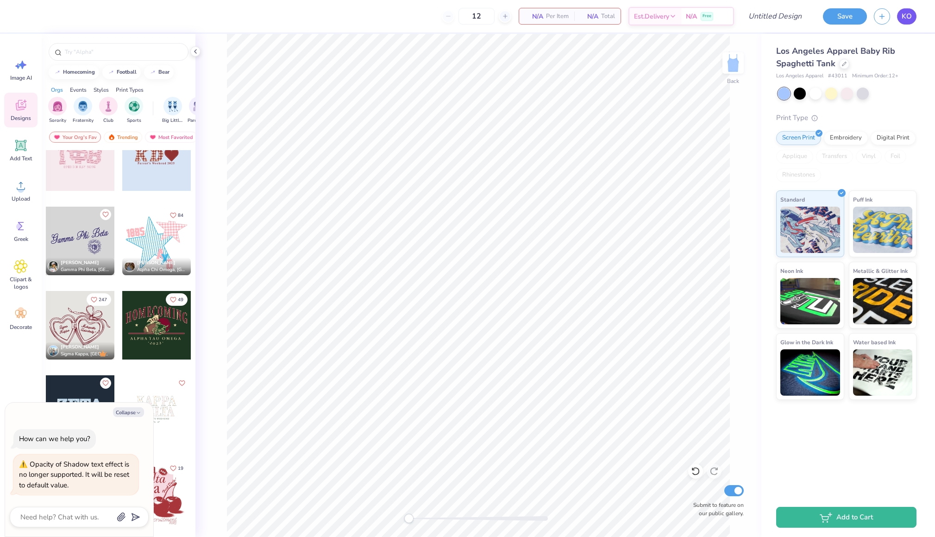
click at [913, 15] on link "KO" at bounding box center [906, 16] width 19 height 16
type textarea "x"
